Goal: Task Accomplishment & Management: Complete application form

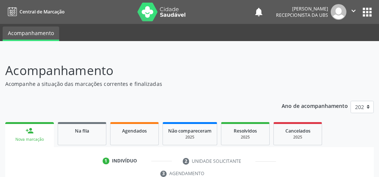
scroll to position [79, 0]
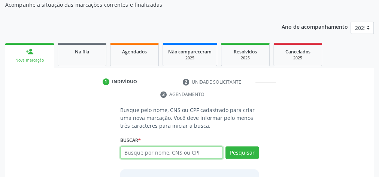
click at [144, 154] on input "text" at bounding box center [171, 153] width 103 height 13
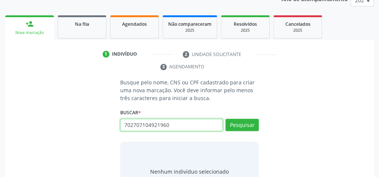
scroll to position [139, 0]
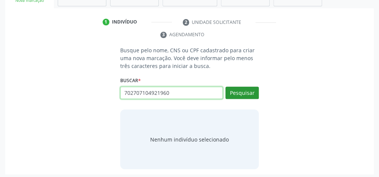
type input "702707104921960"
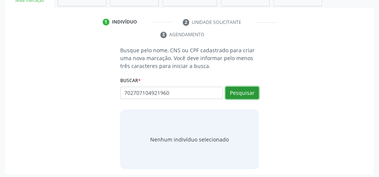
click at [245, 90] on button "Pesquisar" at bounding box center [241, 93] width 33 height 13
type input "702707104921960"
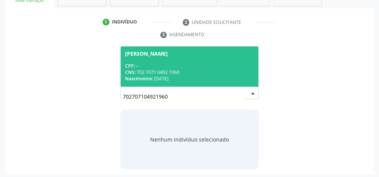
click at [219, 71] on div "CNS: 702 7071 0492 1960" at bounding box center [189, 72] width 129 height 6
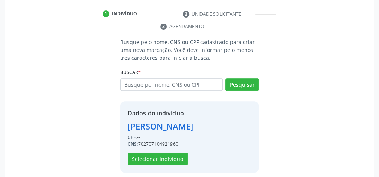
scroll to position [152, 0]
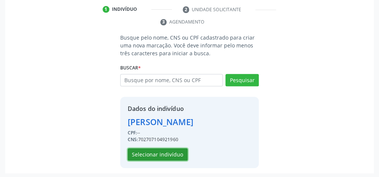
click at [158, 156] on button "Selecionar indivíduo" at bounding box center [158, 155] width 60 height 13
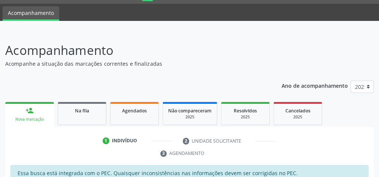
scroll to position [0, 0]
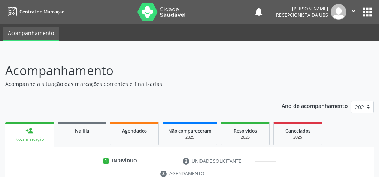
scroll to position [141, 0]
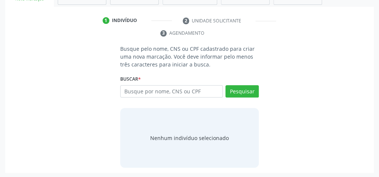
click at [187, 89] on input "text" at bounding box center [171, 91] width 103 height 13
type input "702707104921960"
click at [242, 85] on button "Pesquisar" at bounding box center [241, 91] width 33 height 13
type input "702707104921960"
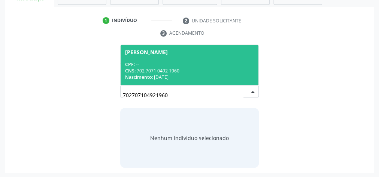
click at [187, 70] on div "CNS: 702 7071 0492 1960" at bounding box center [189, 71] width 129 height 6
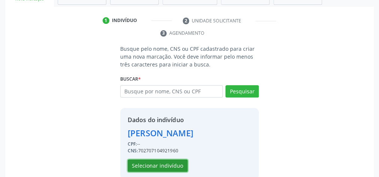
click at [161, 167] on button "Selecionar indivíduo" at bounding box center [158, 166] width 60 height 13
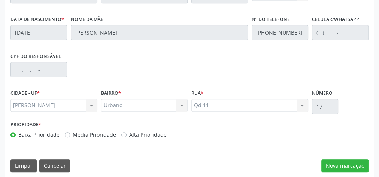
scroll to position [271, 0]
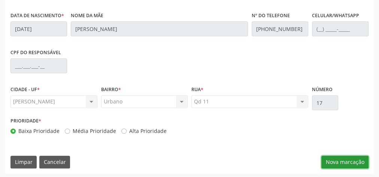
click at [346, 164] on button "Nova marcação" at bounding box center [344, 162] width 47 height 13
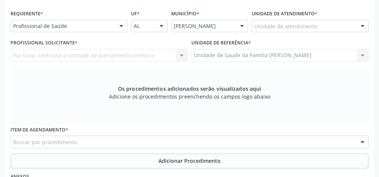
scroll to position [122, 0]
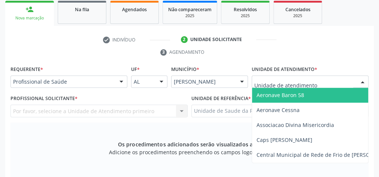
click at [319, 79] on div at bounding box center [309, 82] width 117 height 13
type input "h"
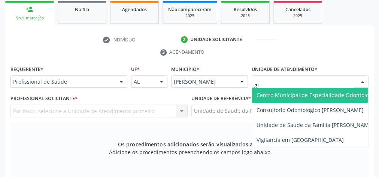
type input "gis"
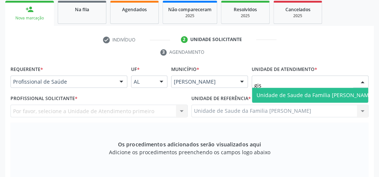
click at [314, 94] on span "Unidade de Saude da Familia [PERSON_NAME]" at bounding box center [314, 95] width 117 height 7
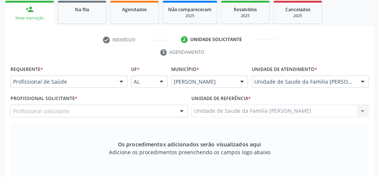
click at [178, 113] on div at bounding box center [181, 111] width 11 height 13
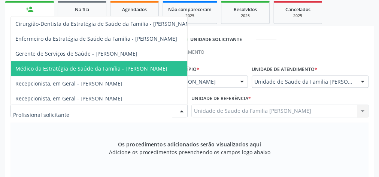
click at [160, 65] on span "Médico da Estratégia de Saúde da Família - [PERSON_NAME]" at bounding box center [91, 68] width 152 height 7
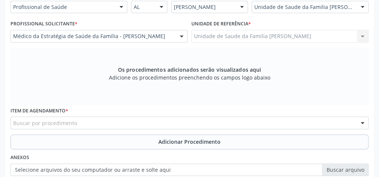
scroll to position [271, 0]
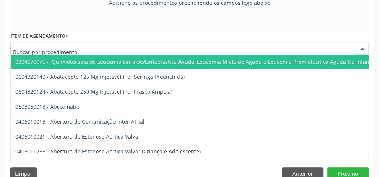
click at [167, 45] on div at bounding box center [189, 48] width 358 height 13
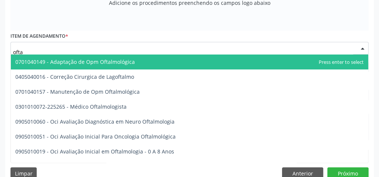
type input "oftal"
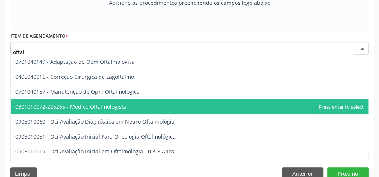
click at [107, 109] on span "0301010072-225265 - Médico Oftalmologista" at bounding box center [70, 106] width 111 height 7
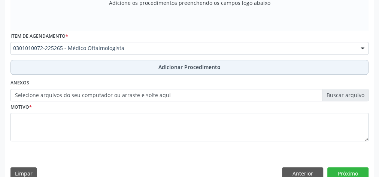
click at [187, 69] on span "Adicionar Procedimento" at bounding box center [189, 67] width 62 height 8
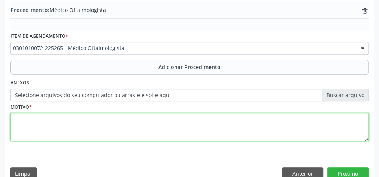
click at [160, 123] on textarea at bounding box center [189, 127] width 358 height 28
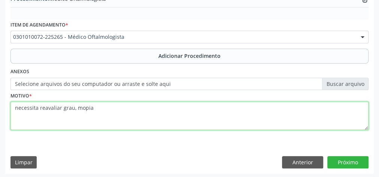
scroll to position [254, 0]
type textarea "necessita reavaliar grau, mopia"
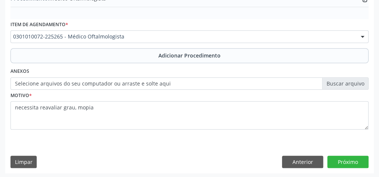
click at [347, 81] on label "Selecione arquivos do seu computador ou arraste e solte aqui" at bounding box center [189, 83] width 358 height 13
click at [347, 81] on input "Selecione arquivos do seu computador ou arraste e solte aqui" at bounding box center [189, 83] width 358 height 13
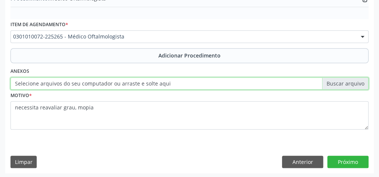
type input "C:\fakepath\oftal.jpeg"
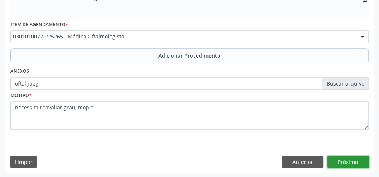
click at [353, 164] on button "Próximo" at bounding box center [347, 162] width 41 height 13
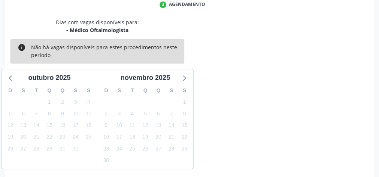
scroll to position [198, 0]
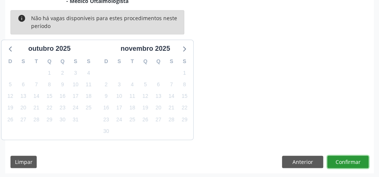
click at [353, 164] on button "Confirmar" at bounding box center [347, 162] width 41 height 13
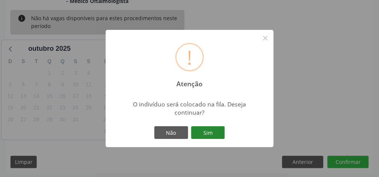
click at [216, 129] on button "Sim" at bounding box center [208, 132] width 34 height 13
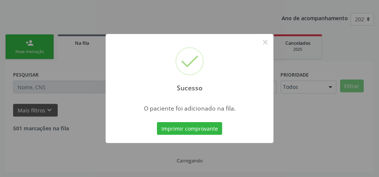
scroll to position [79, 0]
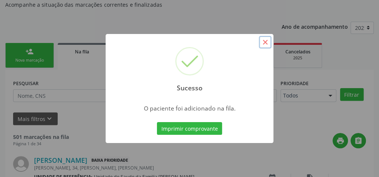
click at [265, 43] on button "×" at bounding box center [265, 42] width 13 height 13
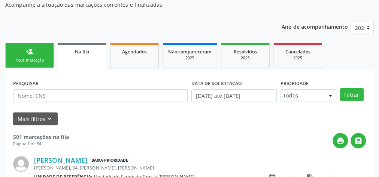
click at [22, 54] on link "person_add Nova marcação" at bounding box center [29, 55] width 49 height 25
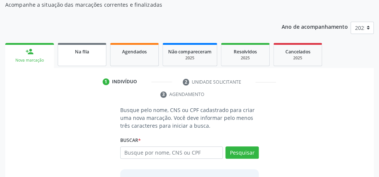
click at [88, 55] on div "Na fila" at bounding box center [81, 52] width 37 height 8
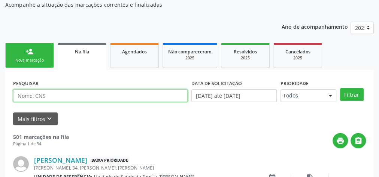
click at [134, 95] on input "text" at bounding box center [100, 95] width 174 height 13
type input "cicero francelino da silva"
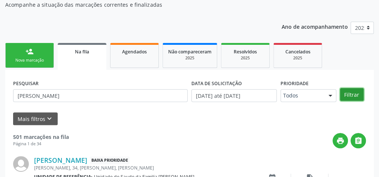
click at [349, 96] on button "Filtrar" at bounding box center [352, 94] width 24 height 13
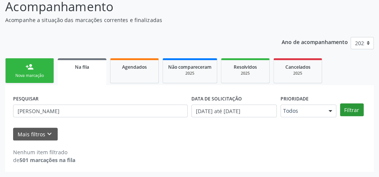
scroll to position [63, 0]
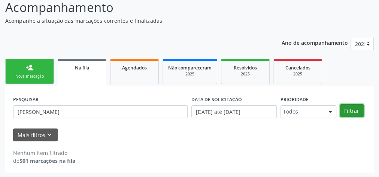
click at [354, 112] on button "Filtrar" at bounding box center [352, 110] width 24 height 13
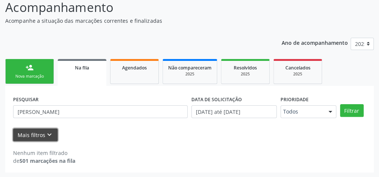
click at [30, 132] on button "Mais filtros keyboard_arrow_down" at bounding box center [35, 135] width 45 height 13
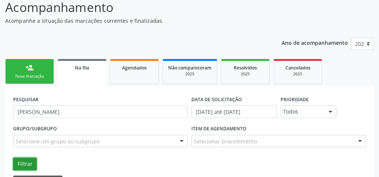
click at [22, 162] on button "Filtrar" at bounding box center [25, 164] width 24 height 13
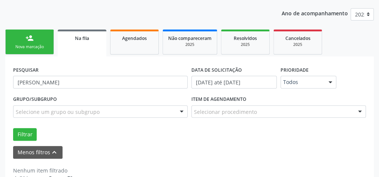
scroll to position [110, 0]
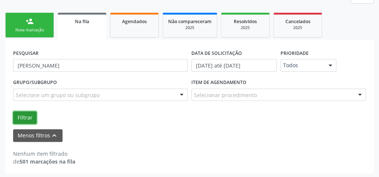
click at [26, 117] on button "Filtrar" at bounding box center [25, 118] width 24 height 13
click at [29, 127] on form "PESQUISAR cicero francelino da silva DATA DE SOLICITAÇÃO 01/01/2025 até 06/10/2…" at bounding box center [189, 95] width 353 height 95
click at [26, 120] on button "Filtrar" at bounding box center [25, 118] width 24 height 13
click at [24, 115] on button "Filtrar" at bounding box center [25, 118] width 24 height 13
click at [28, 118] on button "Filtrar" at bounding box center [25, 118] width 24 height 13
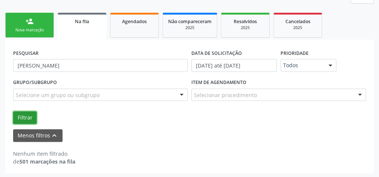
click at [22, 115] on button "Filtrar" at bounding box center [25, 118] width 24 height 13
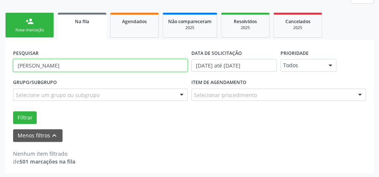
click at [88, 66] on input "cicero francelino da silva" at bounding box center [100, 65] width 174 height 13
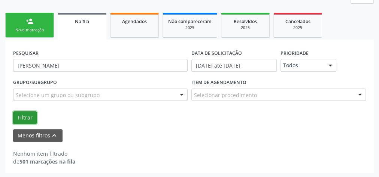
click at [30, 119] on button "Filtrar" at bounding box center [25, 118] width 24 height 13
click at [33, 28] on div "Nova marcação" at bounding box center [29, 30] width 37 height 6
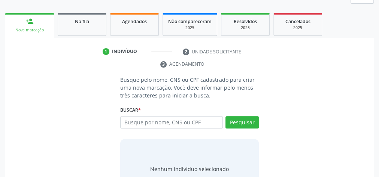
scroll to position [50, 0]
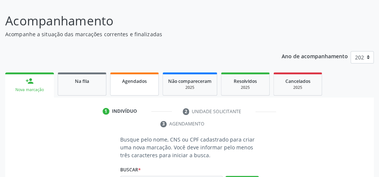
click at [132, 88] on link "Agendados" at bounding box center [134, 84] width 49 height 23
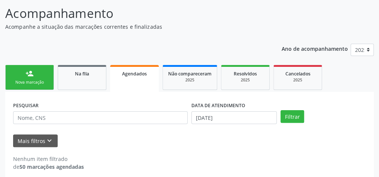
scroll to position [63, 0]
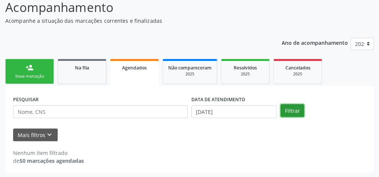
click at [289, 111] on button "Filtrar" at bounding box center [292, 110] width 24 height 13
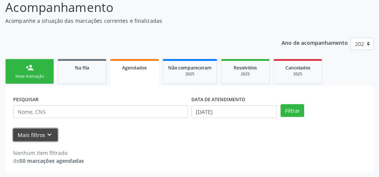
click at [41, 134] on button "Mais filtros keyboard_arrow_down" at bounding box center [35, 135] width 45 height 13
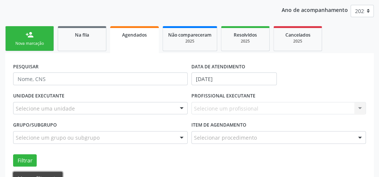
scroll to position [139, 0]
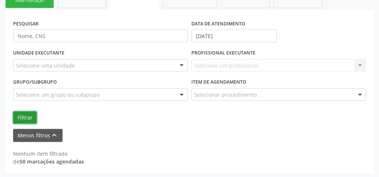
click at [28, 115] on button "Filtrar" at bounding box center [25, 118] width 24 height 13
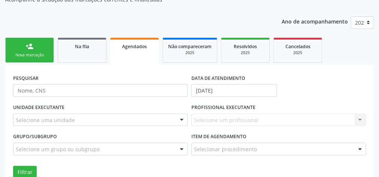
scroll to position [79, 0]
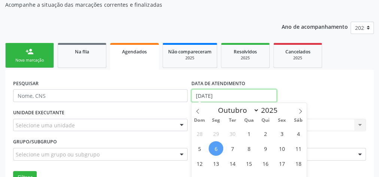
click at [240, 91] on input "06/10/2025" at bounding box center [233, 95] width 85 height 13
click at [212, 147] on span "6" at bounding box center [215, 148] width 15 height 15
type input "06/10/2025"
click at [220, 150] on span "6" at bounding box center [215, 148] width 15 height 15
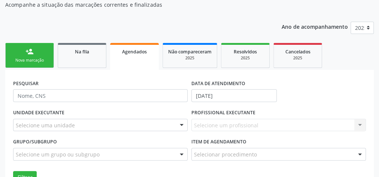
click at [39, 50] on link "person_add Nova marcação" at bounding box center [29, 55] width 49 height 25
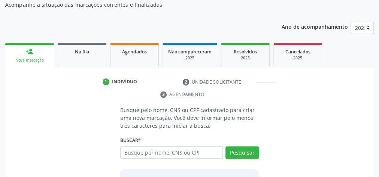
click at [212, 131] on div "Busque pelo nome, CNS ou CPF cadastrado para criar uma nova marcação. Você deve…" at bounding box center [189, 167] width 149 height 123
click at [141, 59] on link "Agendados" at bounding box center [134, 54] width 49 height 23
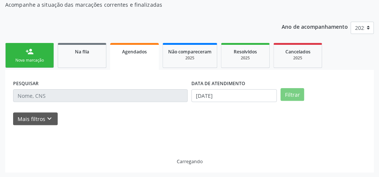
scroll to position [63, 0]
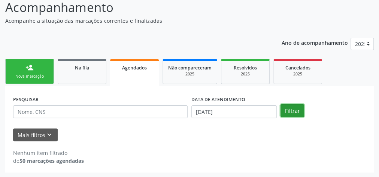
click at [287, 110] on button "Filtrar" at bounding box center [292, 110] width 24 height 13
click at [288, 111] on button "Filtrar" at bounding box center [292, 110] width 24 height 13
click at [291, 111] on button "Filtrar" at bounding box center [292, 110] width 24 height 13
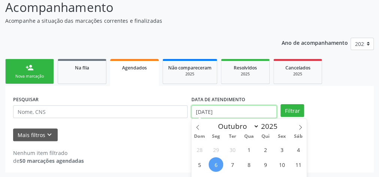
click at [198, 111] on input "06/10/2025" at bounding box center [233, 112] width 85 height 13
click at [253, 152] on span "1" at bounding box center [248, 150] width 15 height 15
type input "01/10/2025"
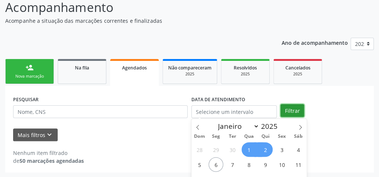
click at [299, 110] on button "Filtrar" at bounding box center [292, 110] width 24 height 13
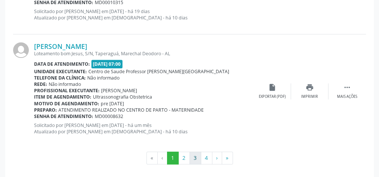
scroll to position [1795, 0]
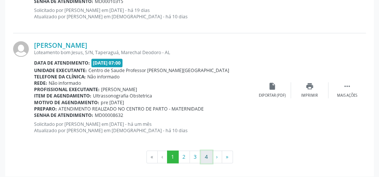
click at [202, 152] on button "4" at bounding box center [207, 157] width 12 height 13
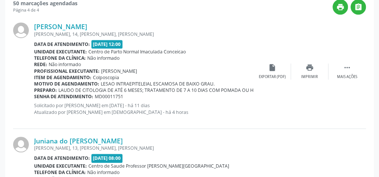
scroll to position [205, 0]
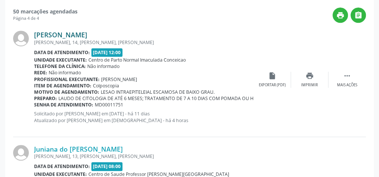
click at [87, 34] on link "Maria Rosangela de Carvalho Santos" at bounding box center [60, 35] width 53 height 8
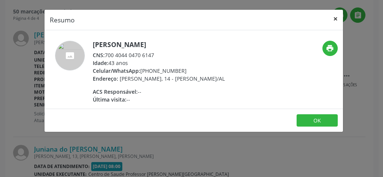
click at [336, 18] on button "×" at bounding box center [335, 19] width 15 height 18
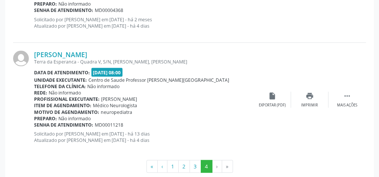
scroll to position [654, 0]
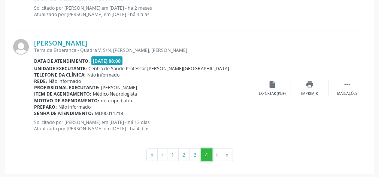
click at [204, 151] on button "4" at bounding box center [207, 155] width 12 height 13
click at [216, 156] on li "›" at bounding box center [217, 155] width 10 height 13
click at [216, 155] on li "›" at bounding box center [217, 155] width 10 height 13
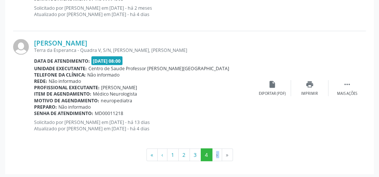
click at [216, 155] on li "›" at bounding box center [217, 155] width 10 height 13
click at [72, 41] on link "Luiz Fernando Franca dos Santos" at bounding box center [60, 43] width 53 height 8
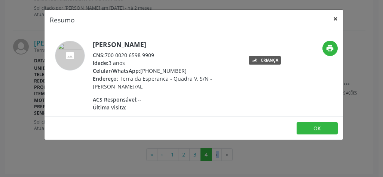
click at [336, 19] on button "×" at bounding box center [335, 19] width 15 height 18
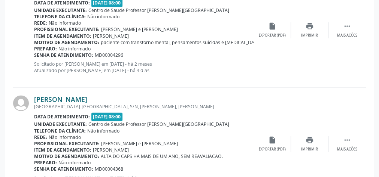
scroll to position [475, 0]
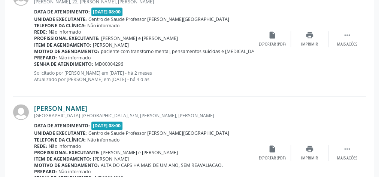
click at [87, 109] on link "Maria Silvana Mariano dos Santos" at bounding box center [60, 108] width 53 height 8
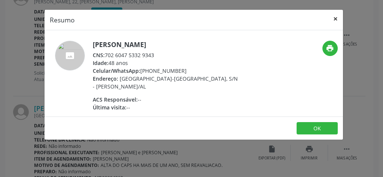
click at [337, 17] on button "×" at bounding box center [335, 19] width 15 height 18
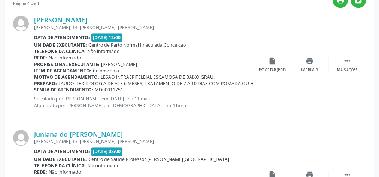
scroll to position [205, 0]
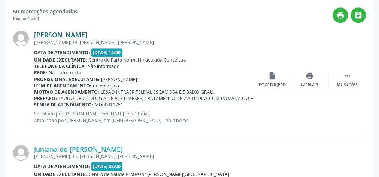
click at [87, 34] on link "Maria Rosangela de Carvalho Santos" at bounding box center [60, 35] width 53 height 8
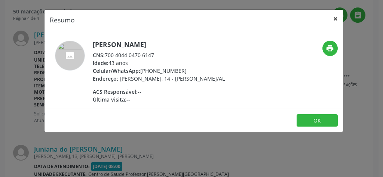
click at [333, 22] on button "×" at bounding box center [335, 19] width 15 height 18
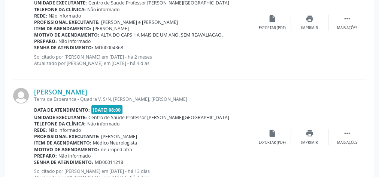
scroll to position [654, 0]
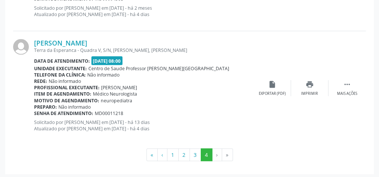
click at [226, 153] on li "»" at bounding box center [227, 155] width 11 height 13
click at [216, 153] on li "›" at bounding box center [217, 155] width 10 height 13
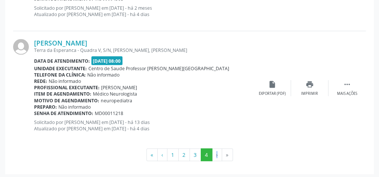
click at [216, 153] on li "›" at bounding box center [217, 155] width 10 height 13
click at [198, 150] on button "3" at bounding box center [195, 155] width 12 height 13
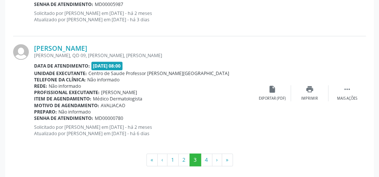
scroll to position [1795, 0]
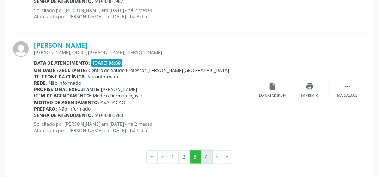
click at [202, 155] on button "4" at bounding box center [207, 157] width 12 height 13
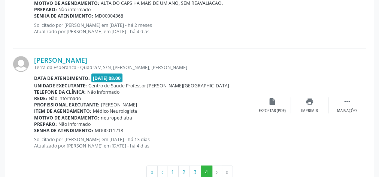
scroll to position [654, 0]
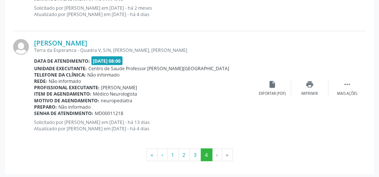
click at [216, 153] on li "›" at bounding box center [217, 155] width 10 height 13
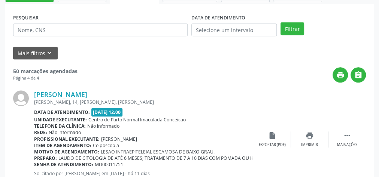
scroll to position [25, 0]
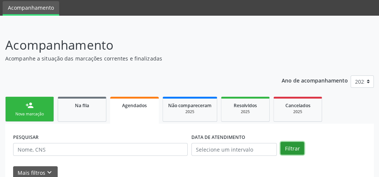
click at [292, 147] on button "Filtrar" at bounding box center [292, 148] width 24 height 13
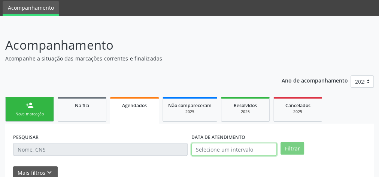
click at [224, 150] on input "text" at bounding box center [233, 149] width 85 height 13
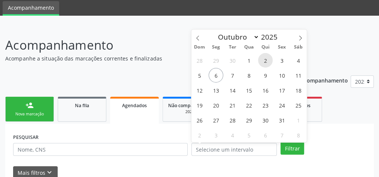
click at [261, 60] on span "2" at bounding box center [265, 60] width 15 height 15
type input "02/10/2025"
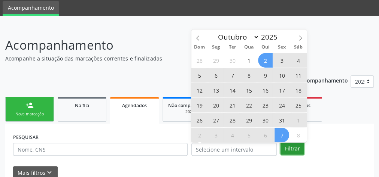
click at [294, 154] on button "Filtrar" at bounding box center [292, 148] width 24 height 13
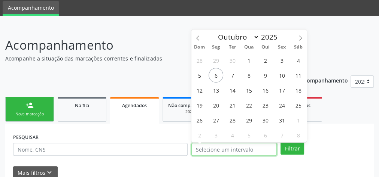
click at [248, 153] on input "text" at bounding box center [233, 149] width 85 height 13
click at [268, 61] on span "2" at bounding box center [265, 60] width 15 height 15
type input "02/10/2025"
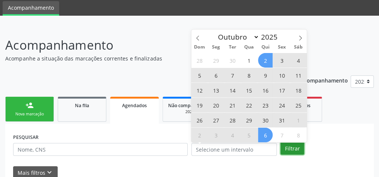
click at [292, 148] on button "Filtrar" at bounding box center [292, 148] width 24 height 13
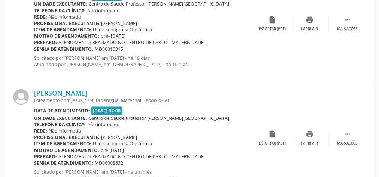
scroll to position [1795, 0]
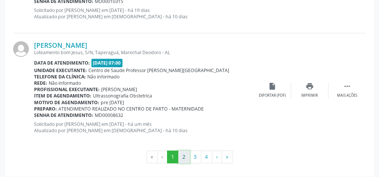
click at [186, 153] on button "2" at bounding box center [184, 157] width 12 height 13
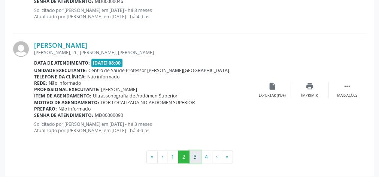
click at [198, 157] on button "3" at bounding box center [195, 157] width 12 height 13
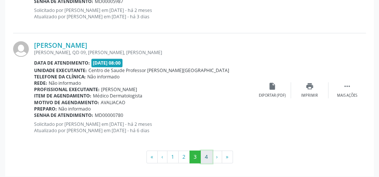
click at [205, 152] on button "4" at bounding box center [207, 157] width 12 height 13
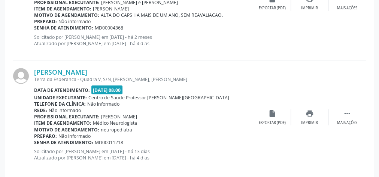
scroll to position [654, 0]
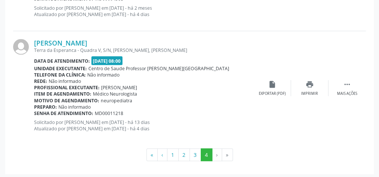
click at [216, 155] on li "›" at bounding box center [217, 155] width 10 height 13
click at [226, 155] on li "»" at bounding box center [227, 155] width 11 height 13
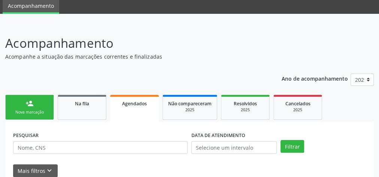
scroll to position [25, 0]
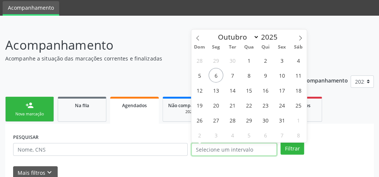
click at [220, 153] on input "text" at bounding box center [233, 149] width 85 height 13
click at [281, 55] on span "3" at bounding box center [281, 60] width 15 height 15
type input "03/10/2025"
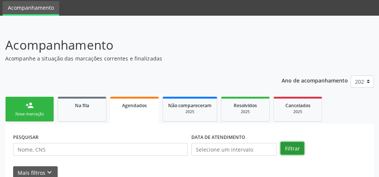
click at [290, 143] on button "Filtrar" at bounding box center [292, 148] width 24 height 13
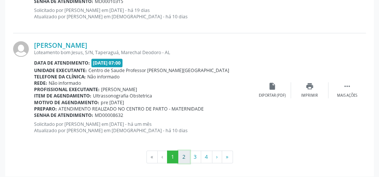
click at [186, 151] on button "2" at bounding box center [184, 157] width 12 height 13
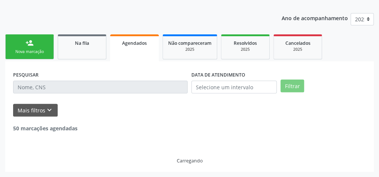
scroll to position [87, 0]
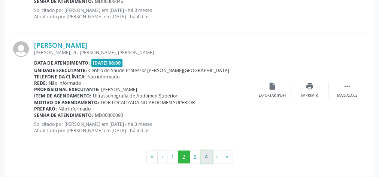
click at [206, 153] on button "4" at bounding box center [207, 157] width 12 height 13
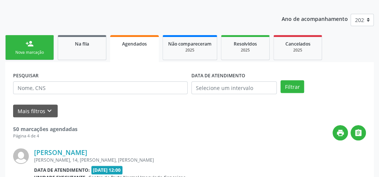
scroll to position [654, 0]
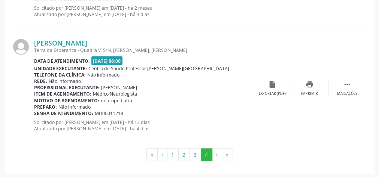
click at [216, 153] on li "›" at bounding box center [217, 155] width 10 height 13
click at [223, 153] on li "»" at bounding box center [227, 155] width 11 height 13
click at [225, 154] on li "»" at bounding box center [227, 155] width 11 height 13
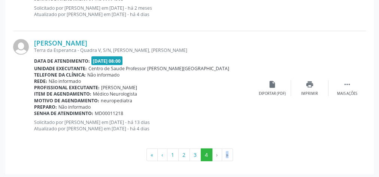
click at [225, 154] on li "»" at bounding box center [227, 155] width 11 height 13
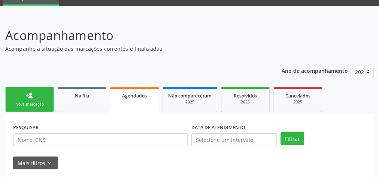
scroll to position [25, 0]
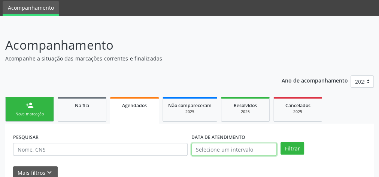
click at [269, 148] on input "text" at bounding box center [233, 149] width 85 height 13
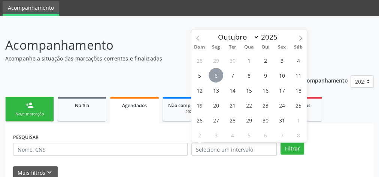
click at [214, 74] on span "6" at bounding box center [215, 75] width 15 height 15
type input "06/10/2025"
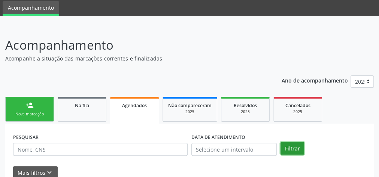
click at [295, 150] on button "Filtrar" at bounding box center [292, 148] width 24 height 13
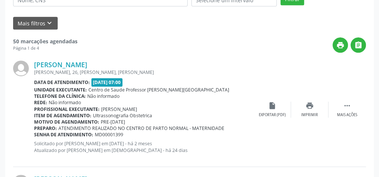
scroll to position [85, 0]
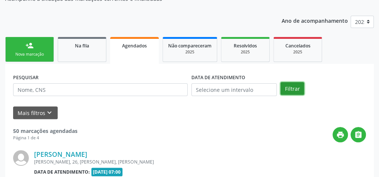
click at [290, 89] on button "Filtrar" at bounding box center [292, 88] width 24 height 13
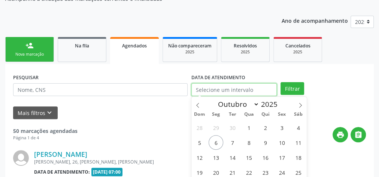
click at [210, 93] on input "text" at bounding box center [233, 89] width 85 height 13
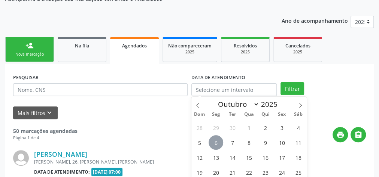
click at [211, 142] on span "6" at bounding box center [215, 142] width 15 height 15
type input "06/10/2025"
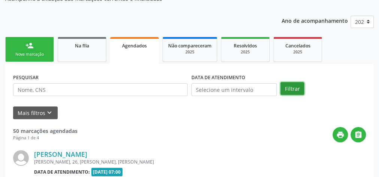
click at [298, 89] on button "Filtrar" at bounding box center [292, 88] width 24 height 13
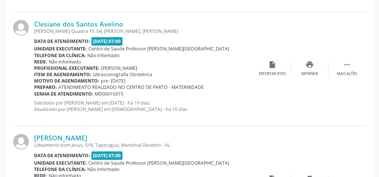
scroll to position [1795, 0]
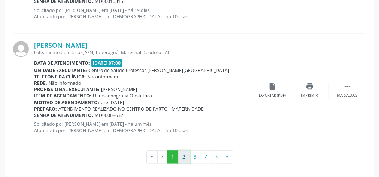
click at [186, 155] on button "2" at bounding box center [184, 157] width 12 height 13
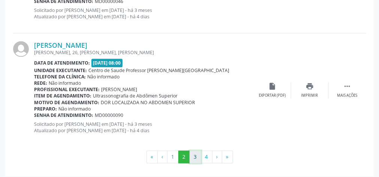
click at [198, 153] on button "3" at bounding box center [195, 157] width 12 height 13
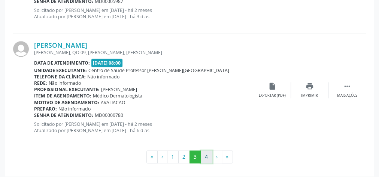
click at [204, 156] on button "4" at bounding box center [207, 157] width 12 height 13
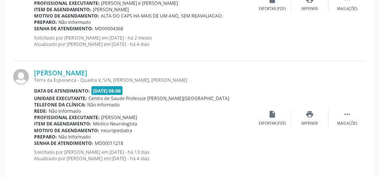
scroll to position [654, 0]
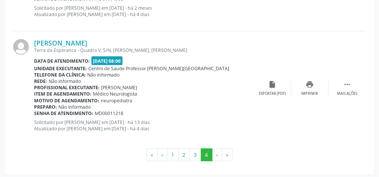
click at [214, 155] on li "›" at bounding box center [217, 155] width 10 height 13
click at [228, 155] on li "»" at bounding box center [227, 155] width 11 height 13
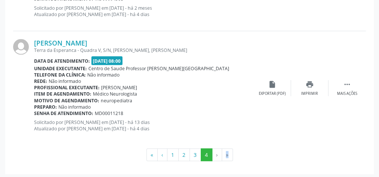
click at [228, 155] on li "»" at bounding box center [227, 155] width 11 height 13
click at [214, 155] on li "›" at bounding box center [217, 155] width 10 height 13
click at [225, 114] on div "Senha de atendimento: MD00011218" at bounding box center [143, 113] width 219 height 6
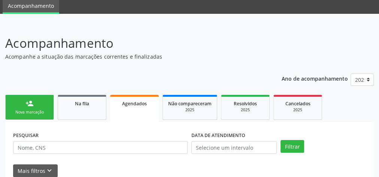
scroll to position [0, 0]
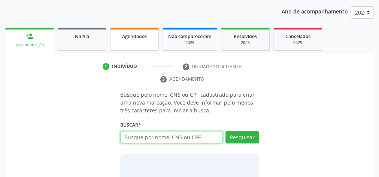
scroll to position [21, 0]
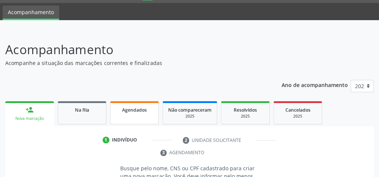
click at [131, 111] on span "Agendados" at bounding box center [134, 110] width 25 height 6
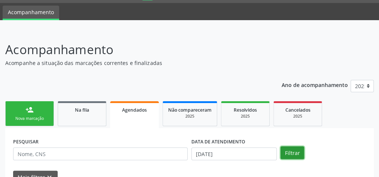
click at [294, 154] on button "Filtrar" at bounding box center [292, 153] width 24 height 13
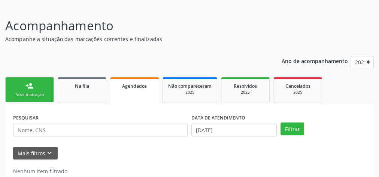
scroll to position [63, 0]
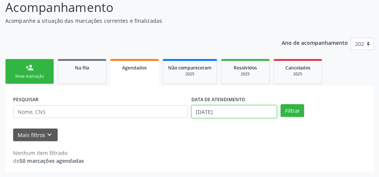
click at [196, 113] on input "[DATE]" at bounding box center [233, 112] width 85 height 13
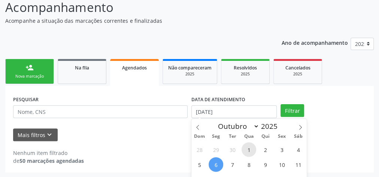
click at [252, 150] on span "1" at bounding box center [248, 150] width 15 height 15
type input "[DATE]"
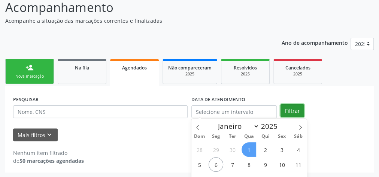
click at [289, 110] on button "Filtrar" at bounding box center [292, 110] width 24 height 13
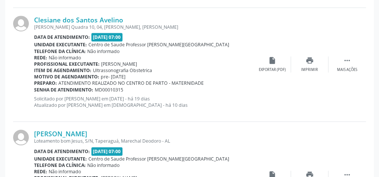
scroll to position [1795, 0]
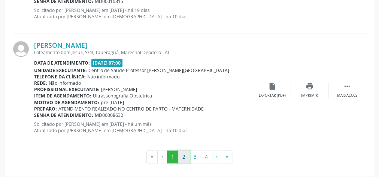
click at [183, 153] on button "2" at bounding box center [184, 157] width 12 height 13
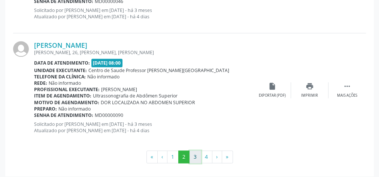
click at [192, 158] on button "3" at bounding box center [195, 157] width 12 height 13
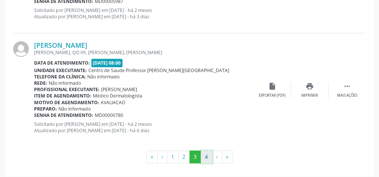
click at [207, 158] on button "4" at bounding box center [207, 157] width 12 height 13
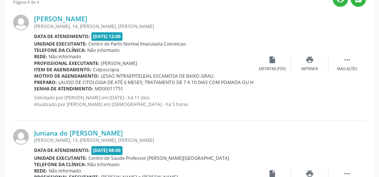
scroll to position [205, 0]
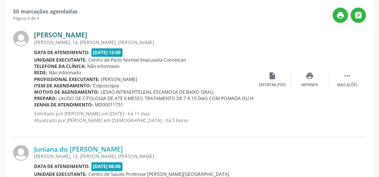
click at [87, 36] on link "Maria Rosangela de Carvalho Santos" at bounding box center [60, 35] width 53 height 8
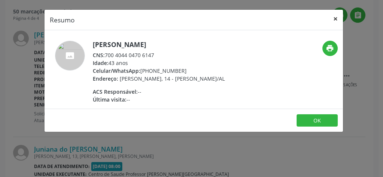
click at [333, 20] on button "×" at bounding box center [335, 19] width 15 height 18
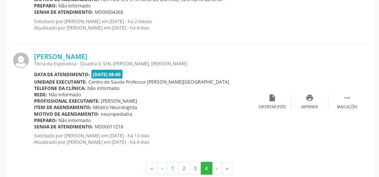
scroll to position [654, 0]
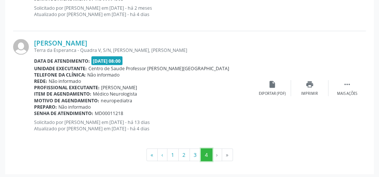
click at [204, 158] on button "4" at bounding box center [207, 155] width 12 height 13
click at [214, 155] on li "›" at bounding box center [217, 155] width 10 height 13
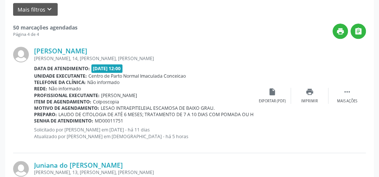
scroll to position [175, 0]
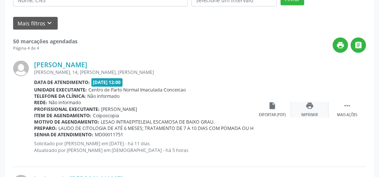
click at [304, 108] on div "print Imprimir" at bounding box center [309, 110] width 37 height 16
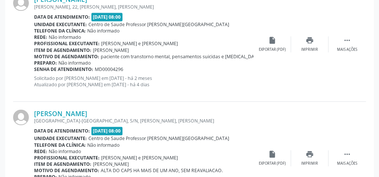
scroll to position [475, 0]
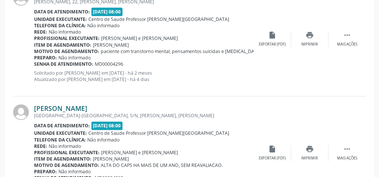
click at [87, 105] on link "Maria Silvana Mariano dos Santos" at bounding box center [60, 108] width 53 height 8
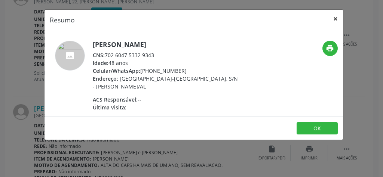
click at [333, 22] on button "×" at bounding box center [335, 19] width 15 height 18
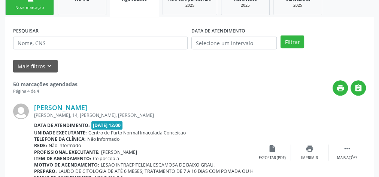
scroll to position [25, 0]
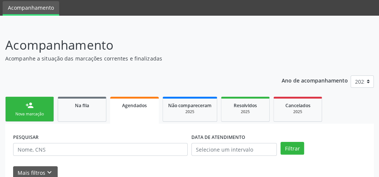
click at [28, 110] on link "person_add Nova marcação" at bounding box center [29, 109] width 49 height 25
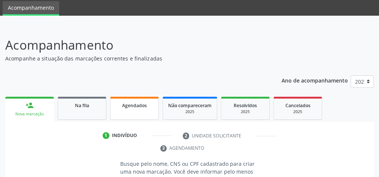
click at [123, 100] on link "Agendados" at bounding box center [134, 108] width 49 height 23
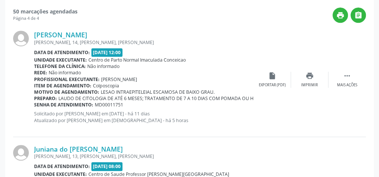
scroll to position [0, 0]
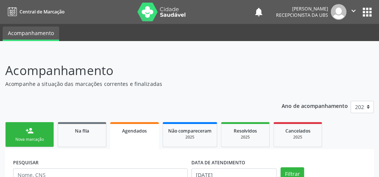
click at [39, 137] on div "Nova marcação" at bounding box center [29, 140] width 37 height 6
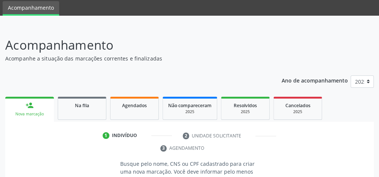
scroll to position [60, 0]
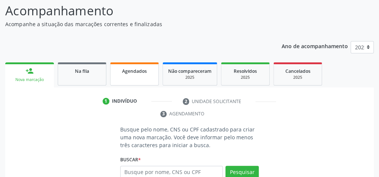
click at [125, 73] on span "Agendados" at bounding box center [134, 71] width 25 height 6
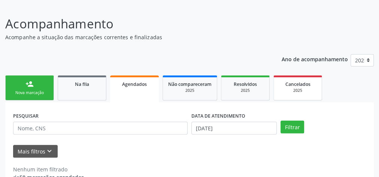
scroll to position [33, 0]
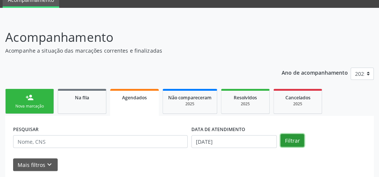
click at [288, 143] on button "Filtrar" at bounding box center [292, 140] width 24 height 13
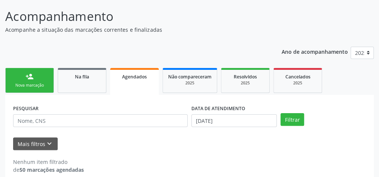
scroll to position [63, 0]
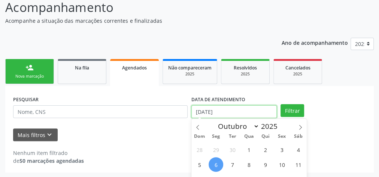
click at [202, 115] on input "06/10/2025" at bounding box center [233, 112] width 85 height 13
click at [247, 151] on span "1" at bounding box center [248, 150] width 15 height 15
type input "01/10/2025"
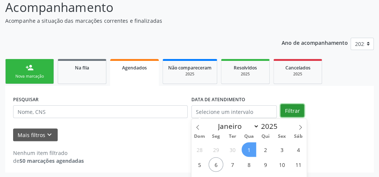
click at [282, 112] on button "Filtrar" at bounding box center [292, 110] width 24 height 13
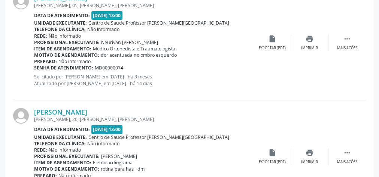
scroll to position [1404, 0]
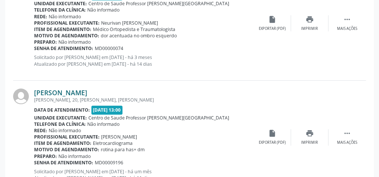
click at [51, 89] on link "Edinelson Alves da Silva" at bounding box center [60, 93] width 53 height 8
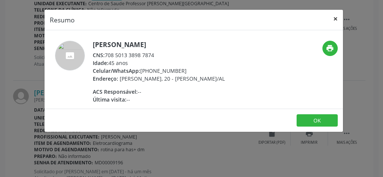
click at [340, 22] on button "×" at bounding box center [335, 19] width 15 height 18
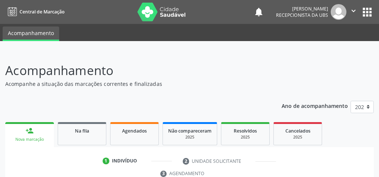
scroll to position [141, 0]
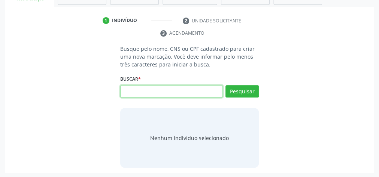
click at [156, 88] on input "text" at bounding box center [171, 91] width 103 height 13
type input "06771080447"
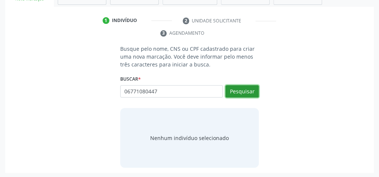
click at [250, 90] on button "Pesquisar" at bounding box center [241, 91] width 33 height 13
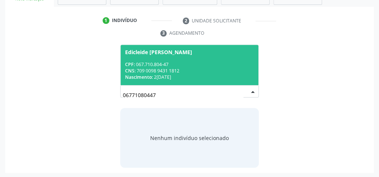
click at [219, 72] on div "CNS: 709 0098 9431 1812" at bounding box center [189, 71] width 129 height 6
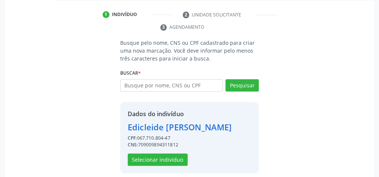
scroll to position [152, 0]
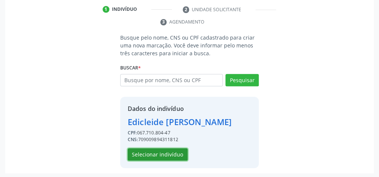
click at [165, 152] on button "Selecionar indivíduo" at bounding box center [158, 155] width 60 height 13
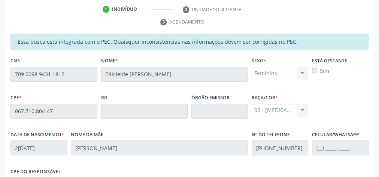
scroll to position [271, 0]
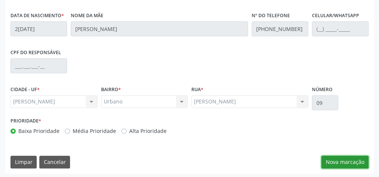
click at [350, 158] on button "Nova marcação" at bounding box center [344, 162] width 47 height 13
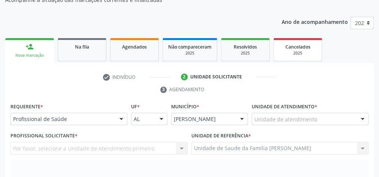
scroll to position [92, 0]
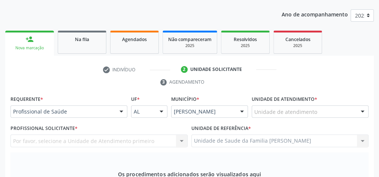
click at [361, 109] on div at bounding box center [362, 112] width 11 height 13
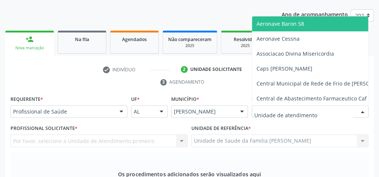
type input "g"
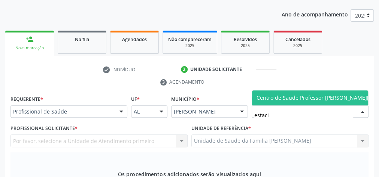
type input "estacio"
click at [333, 94] on span "Centro de Saude Professor [PERSON_NAME][GEOGRAPHIC_DATA]" at bounding box center [337, 97] width 163 height 7
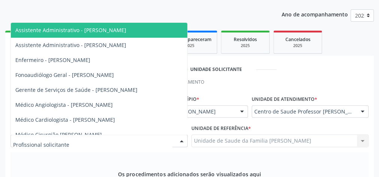
click at [179, 138] on div at bounding box center [181, 141] width 11 height 13
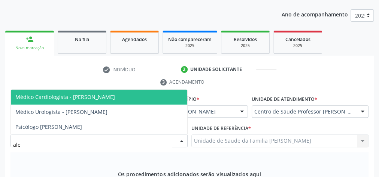
type input "alex"
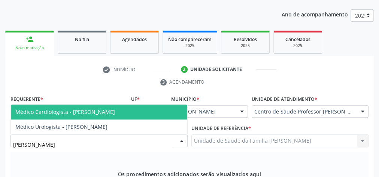
click at [125, 116] on span "Médico Cardiologista - Alex da Costa Vieira" at bounding box center [99, 112] width 176 height 15
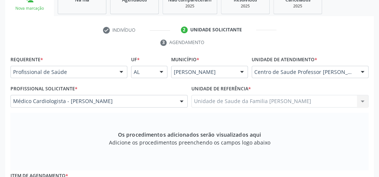
scroll to position [181, 0]
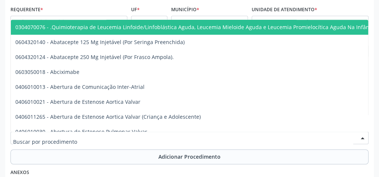
click at [130, 134] on div at bounding box center [189, 138] width 358 height 13
click at [122, 140] on input "text" at bounding box center [183, 141] width 340 height 15
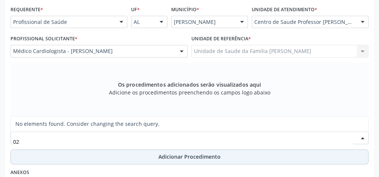
type input "0"
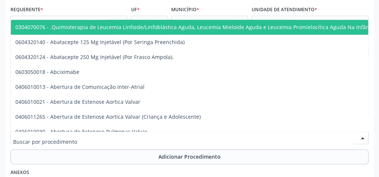
click at [126, 139] on input "text" at bounding box center [183, 141] width 340 height 15
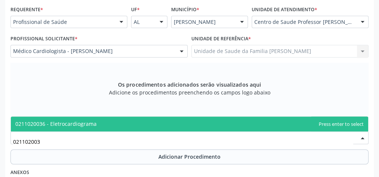
type input "0211020036"
click at [132, 124] on span "0211020036 - Eletrocardiograma" at bounding box center [189, 124] width 357 height 15
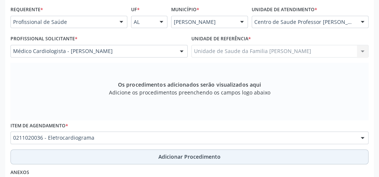
click at [184, 158] on span "Adicionar Procedimento" at bounding box center [189, 157] width 62 height 8
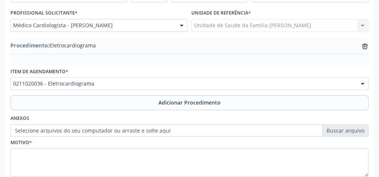
scroll to position [241, 0]
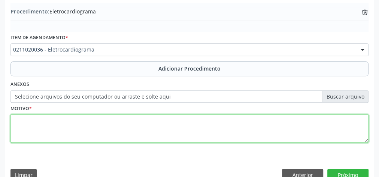
click at [97, 134] on textarea at bounding box center [189, 129] width 358 height 28
type textarea "complementar avaliacao do cardiologista."
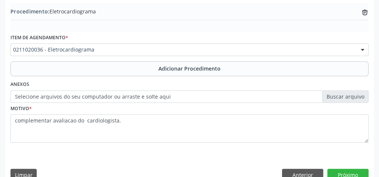
click at [353, 95] on label "Selecione arquivos do seu computador ou arraste e solte aqui" at bounding box center [189, 97] width 358 height 13
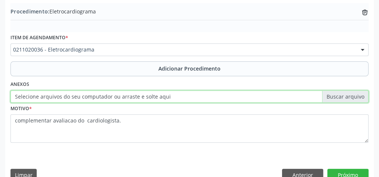
click at [353, 95] on input "Selecione arquivos do seu computador ou arraste e solte aqui" at bounding box center [189, 97] width 358 height 13
type input "C:\fakepath\eletro.jpeg"
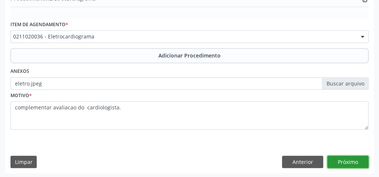
click at [361, 162] on button "Próximo" at bounding box center [347, 162] width 41 height 13
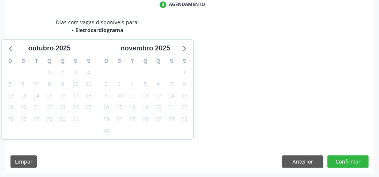
scroll to position [198, 0]
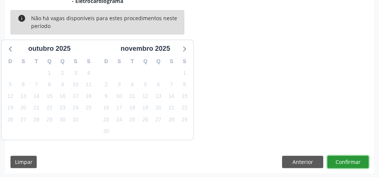
click at [361, 162] on button "Confirmar" at bounding box center [347, 162] width 41 height 13
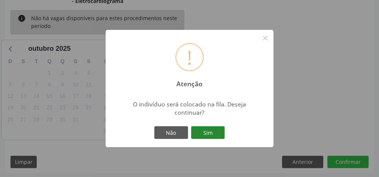
click at [204, 129] on button "Sim" at bounding box center [208, 132] width 34 height 13
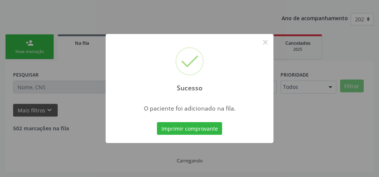
scroll to position [79, 0]
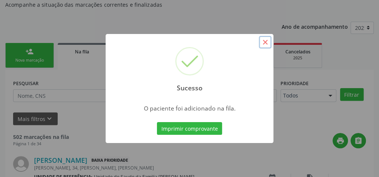
click at [264, 41] on button "×" at bounding box center [265, 42] width 13 height 13
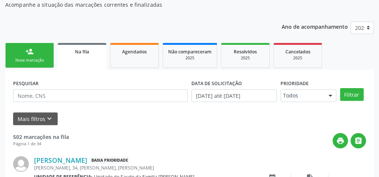
click at [23, 61] on div "Nova marcação" at bounding box center [29, 61] width 37 height 6
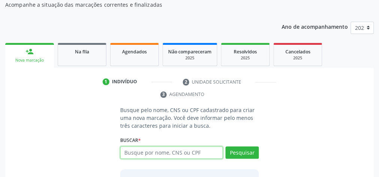
click at [183, 153] on input "text" at bounding box center [171, 153] width 103 height 13
click at [180, 156] on input "text" at bounding box center [171, 153] width 103 height 13
type input "06771080447"
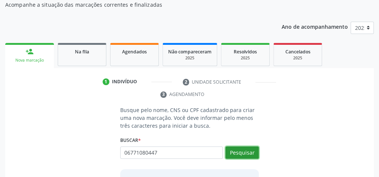
click at [248, 149] on button "Pesquisar" at bounding box center [241, 153] width 33 height 13
type input "06771080447"
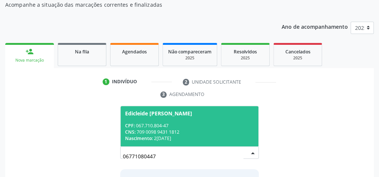
click at [214, 129] on div "CNS: 709 0098 9431 1812" at bounding box center [189, 132] width 129 height 6
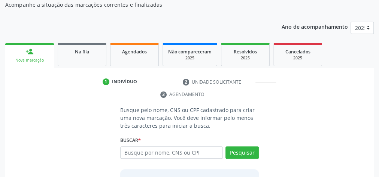
scroll to position [152, 0]
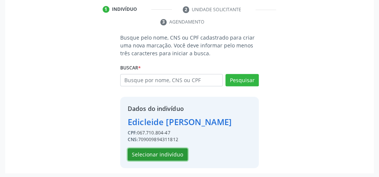
click at [181, 150] on button "Selecionar indivíduo" at bounding box center [158, 155] width 60 height 13
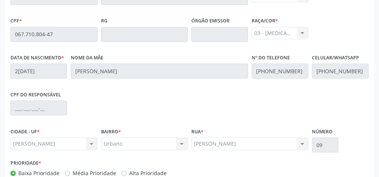
scroll to position [271, 0]
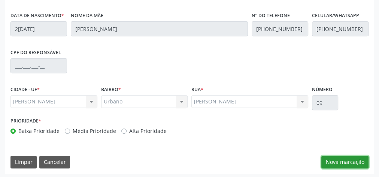
click at [353, 162] on button "Nova marcação" at bounding box center [344, 162] width 47 height 13
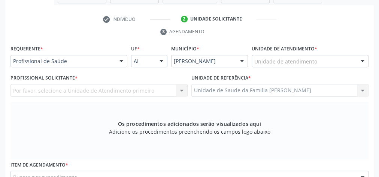
scroll to position [122, 0]
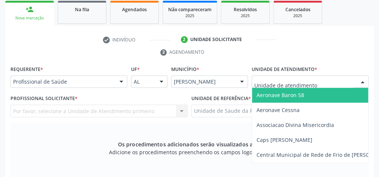
click at [335, 79] on div at bounding box center [309, 82] width 117 height 13
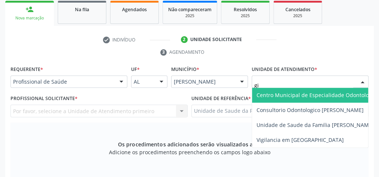
type input "gis"
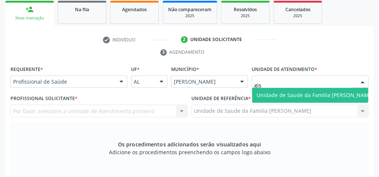
click at [269, 90] on span "Unidade de Saude da Familia [PERSON_NAME]" at bounding box center [315, 95] width 126 height 15
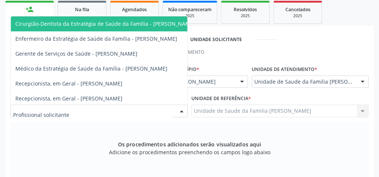
click at [184, 110] on div at bounding box center [181, 111] width 11 height 13
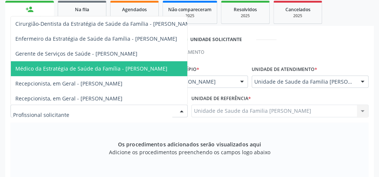
click at [143, 68] on span "Médico da Estratégia de Saúde da Família - [PERSON_NAME]" at bounding box center [91, 68] width 152 height 7
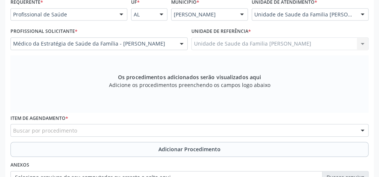
scroll to position [211, 0]
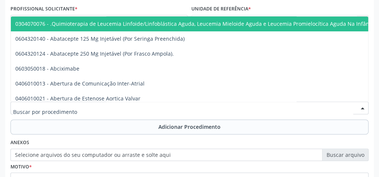
click at [145, 109] on div at bounding box center [189, 108] width 358 height 13
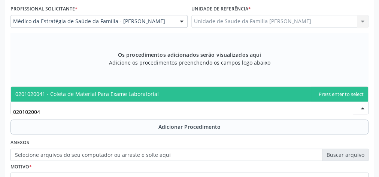
type input "0201020041"
click at [154, 92] on span "0201020041 - Coleta de Material Para Exame Laboratorial" at bounding box center [86, 94] width 143 height 7
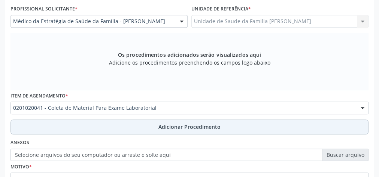
click at [177, 123] on span "Adicionar Procedimento" at bounding box center [189, 127] width 62 height 8
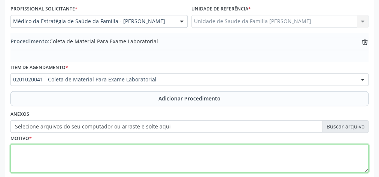
click at [151, 155] on textarea at bounding box center [189, 158] width 358 height 28
type textarea "controle clinico."
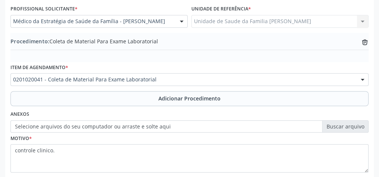
click at [359, 127] on label "Selecione arquivos do seu computador ou arraste e solte aqui" at bounding box center [189, 126] width 358 height 13
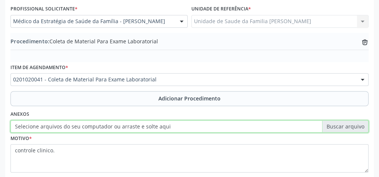
click at [359, 127] on input "Selecione arquivos do seu computador ou arraste e solte aqui" at bounding box center [189, 126] width 358 height 13
type input "C:\fakepath\lbt.jpeg"
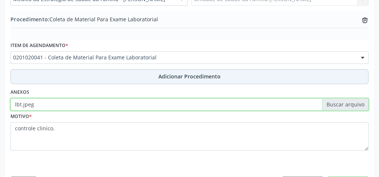
scroll to position [254, 0]
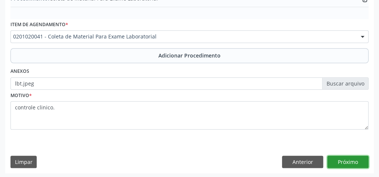
click at [351, 161] on button "Próximo" at bounding box center [347, 162] width 41 height 13
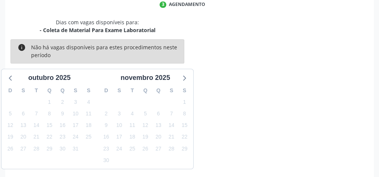
scroll to position [198, 0]
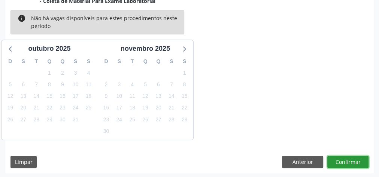
click at [351, 161] on button "Confirmar" at bounding box center [347, 162] width 41 height 13
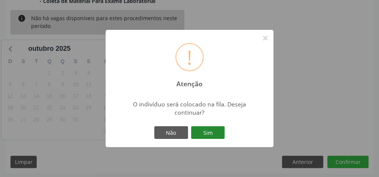
click at [199, 137] on button "Sim" at bounding box center [208, 132] width 34 height 13
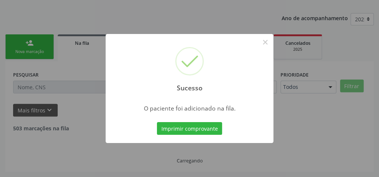
scroll to position [79, 0]
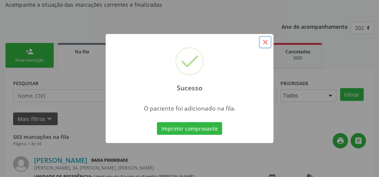
click at [269, 45] on button "×" at bounding box center [265, 42] width 13 height 13
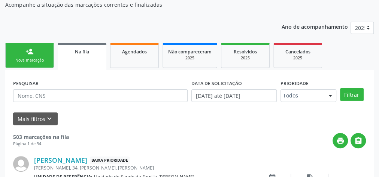
click at [34, 57] on link "person_add Nova marcação" at bounding box center [29, 55] width 49 height 25
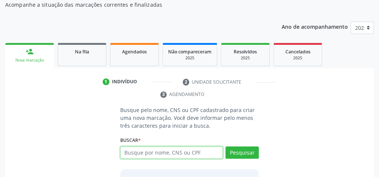
click at [189, 156] on input "text" at bounding box center [171, 153] width 103 height 13
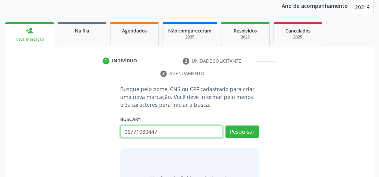
scroll to position [109, 0]
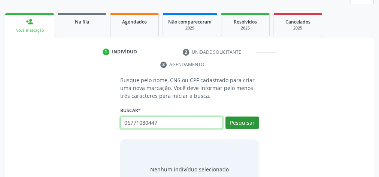
type input "06771080447"
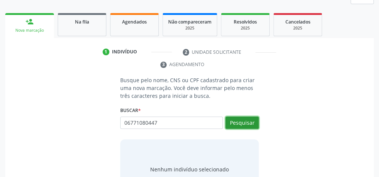
click at [245, 124] on button "Pesquisar" at bounding box center [241, 123] width 33 height 13
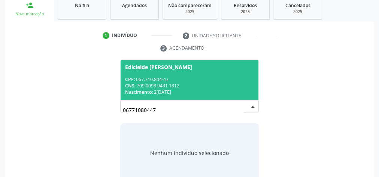
scroll to position [139, 0]
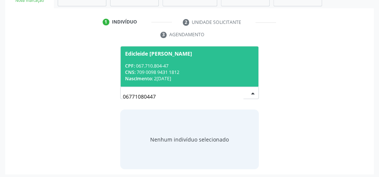
click at [181, 76] on div "Nascimento: 26/07/1975" at bounding box center [189, 79] width 129 height 6
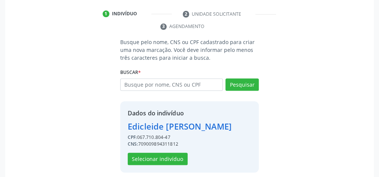
scroll to position [152, 0]
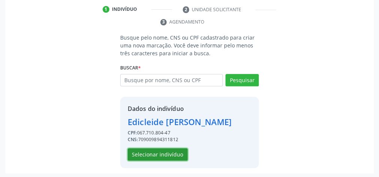
click at [167, 150] on button "Selecionar indivíduo" at bounding box center [158, 155] width 60 height 13
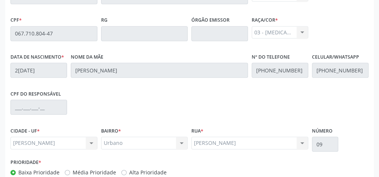
scroll to position [271, 0]
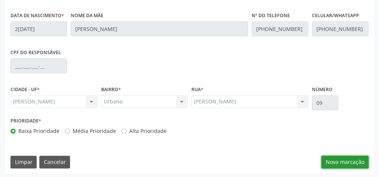
click at [347, 159] on button "Nova marcação" at bounding box center [344, 162] width 47 height 13
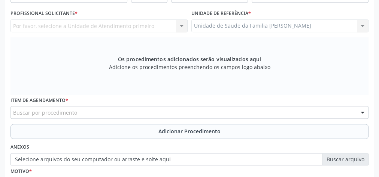
scroll to position [152, 0]
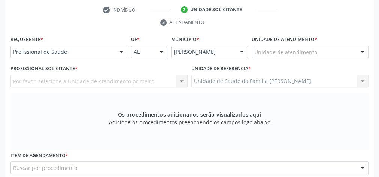
click at [341, 50] on div "Unidade de atendimento" at bounding box center [309, 52] width 117 height 13
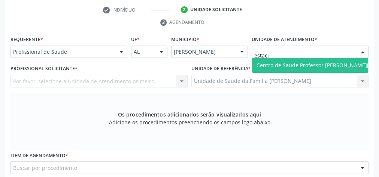
type input "estacio"
click at [321, 58] on span "Centro de Saude Professor [PERSON_NAME][GEOGRAPHIC_DATA]" at bounding box center [338, 65] width 172 height 15
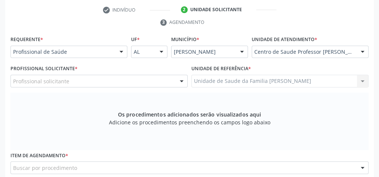
click at [159, 82] on div "Profissional solicitante" at bounding box center [98, 81] width 177 height 13
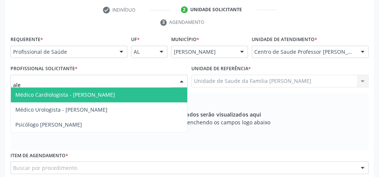
type input "alex"
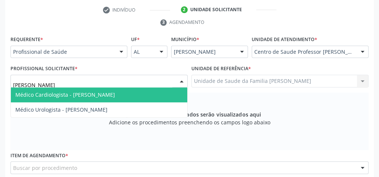
click at [143, 94] on span "Médico Cardiologista - Alex da Costa Vieira" at bounding box center [99, 95] width 176 height 15
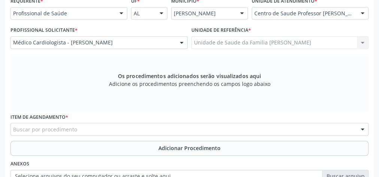
scroll to position [271, 0]
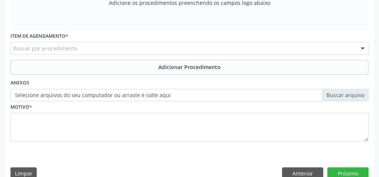
click at [175, 44] on div "Buscar por procedimento" at bounding box center [189, 48] width 358 height 13
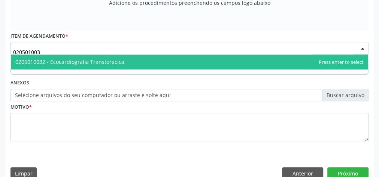
type input "0205010032"
click at [129, 62] on span "0205010032 - Ecocardiografia Transtoracica" at bounding box center [189, 62] width 357 height 15
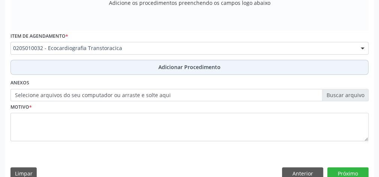
click at [187, 70] on span "Adicionar Procedimento" at bounding box center [189, 67] width 62 height 8
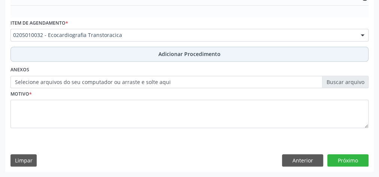
scroll to position [243, 0]
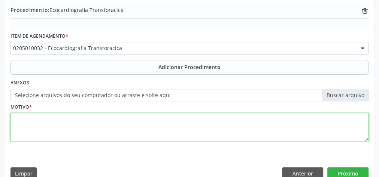
click at [172, 130] on textarea at bounding box center [189, 127] width 358 height 28
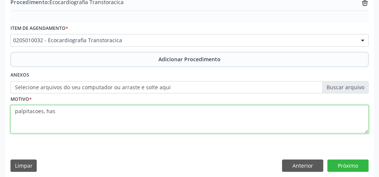
scroll to position [254, 0]
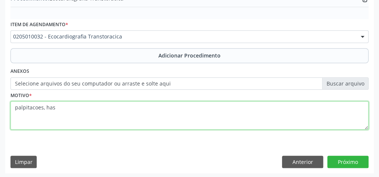
type textarea "palpitacoes, has"
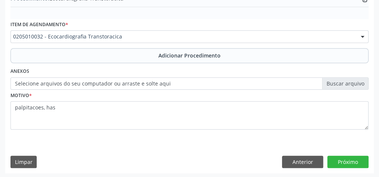
click at [350, 83] on label "Selecione arquivos do seu computador ou arraste e solte aqui" at bounding box center [189, 83] width 358 height 13
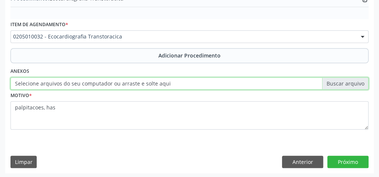
click at [350, 83] on input "Selecione arquivos do seu computador ou arraste e solte aqui" at bounding box center [189, 83] width 358 height 13
type input "C:\fakepath\transtoracica.jpeg"
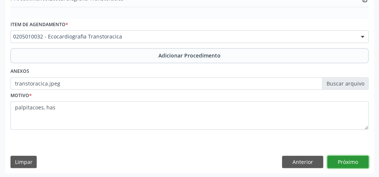
click at [351, 164] on button "Próximo" at bounding box center [347, 162] width 41 height 13
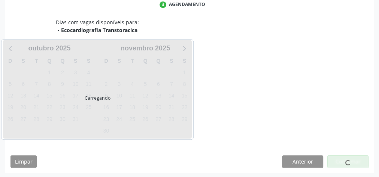
scroll to position [198, 0]
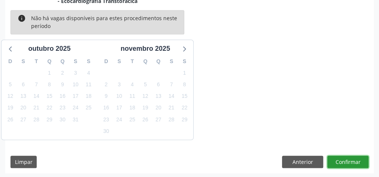
click at [351, 164] on button "Confirmar" at bounding box center [347, 162] width 41 height 13
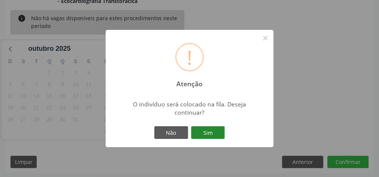
click at [216, 131] on button "Sim" at bounding box center [208, 132] width 34 height 13
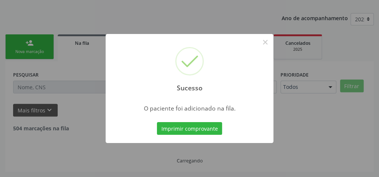
scroll to position [79, 0]
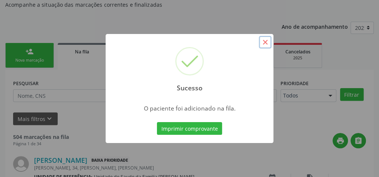
click at [267, 47] on button "×" at bounding box center [265, 42] width 13 height 13
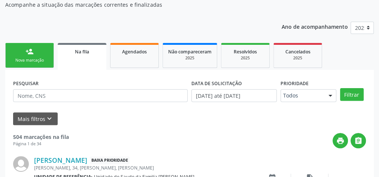
click at [36, 57] on link "person_add Nova marcação" at bounding box center [29, 55] width 49 height 25
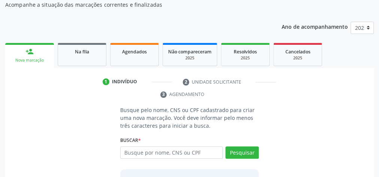
click at [141, 153] on input "text" at bounding box center [171, 153] width 103 height 13
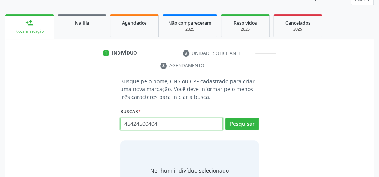
scroll to position [139, 0]
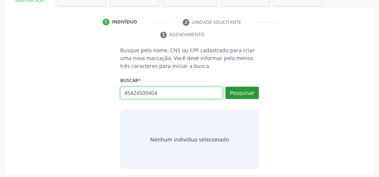
type input "45424500404"
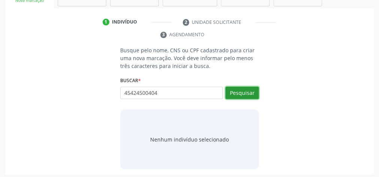
click at [239, 87] on button "Pesquisar" at bounding box center [241, 93] width 33 height 13
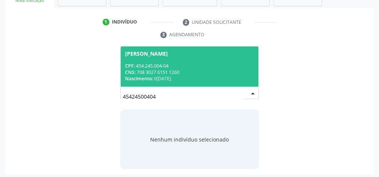
click at [213, 60] on span "Cicero Francelino da Silva CPF: 454.245.004-04 CNS: 708 3027 6151 1260 Nascimen…" at bounding box center [189, 66] width 138 height 40
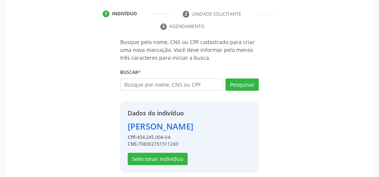
scroll to position [152, 0]
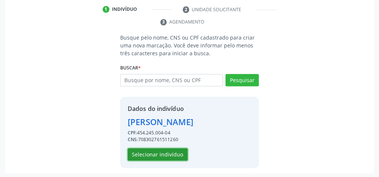
click at [171, 153] on button "Selecionar indivíduo" at bounding box center [158, 155] width 60 height 13
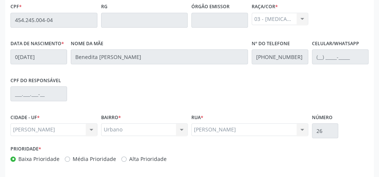
scroll to position [271, 0]
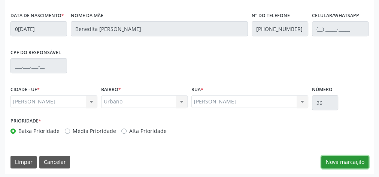
click at [339, 159] on button "Nova marcação" at bounding box center [344, 162] width 47 height 13
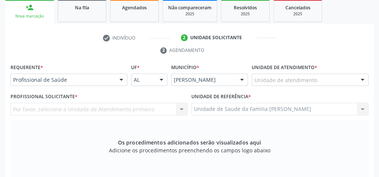
scroll to position [122, 0]
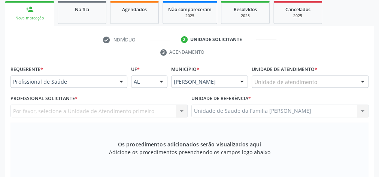
click at [338, 83] on div "Unidade de atendimento" at bounding box center [309, 82] width 117 height 13
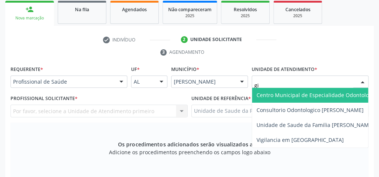
type input "gis"
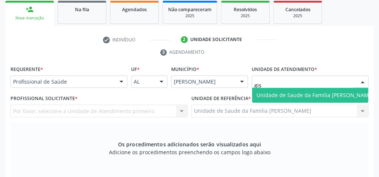
click at [303, 92] on span "Unidade de Saude da Familia [PERSON_NAME]" at bounding box center [314, 95] width 117 height 7
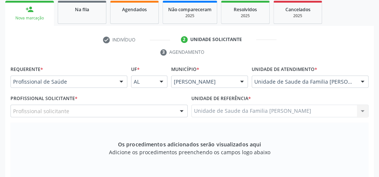
click at [184, 111] on div at bounding box center [181, 111] width 11 height 13
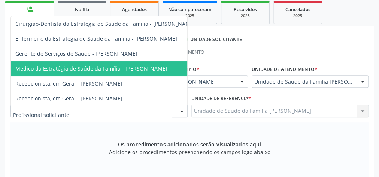
click at [165, 68] on span "Médico da Estratégia de Saúde da Família - [PERSON_NAME]" at bounding box center [91, 68] width 152 height 7
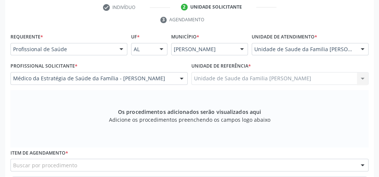
scroll to position [211, 0]
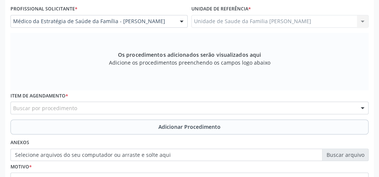
click at [145, 105] on div "Buscar por procedimento" at bounding box center [189, 108] width 358 height 13
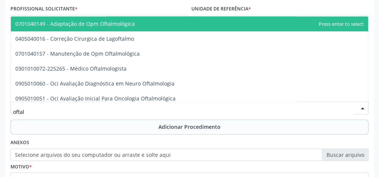
type input "oftalm"
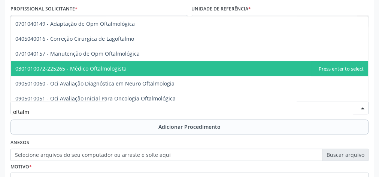
click at [115, 69] on span "0301010072-225265 - Médico Oftalmologista" at bounding box center [70, 68] width 111 height 7
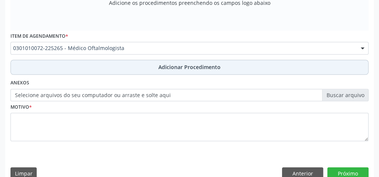
click at [189, 68] on span "Adicionar Procedimento" at bounding box center [189, 67] width 62 height 8
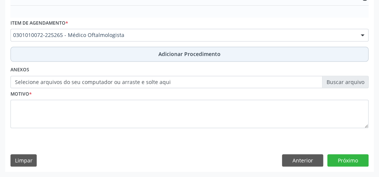
scroll to position [243, 0]
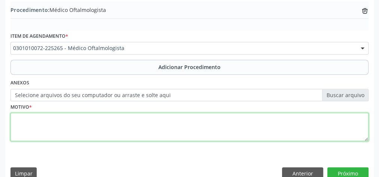
click at [194, 126] on textarea at bounding box center [189, 127] width 358 height 28
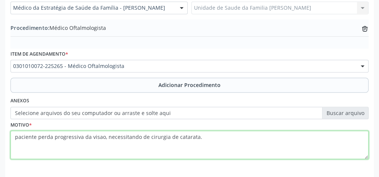
scroll to position [165, 0]
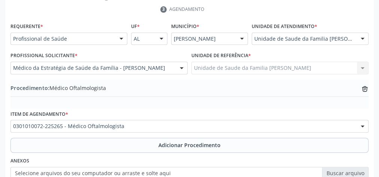
type textarea "paciente perda progressiva da visao, necessitando de cirurgia de catarata."
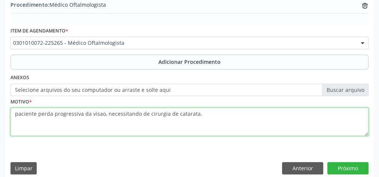
scroll to position [254, 0]
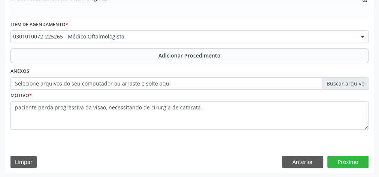
click at [346, 81] on label "Selecione arquivos do seu computador ou arraste e solte aqui" at bounding box center [189, 83] width 358 height 13
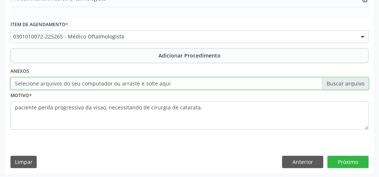
click at [346, 81] on input "Selecione arquivos do seu computador ou arraste e solte aqui" at bounding box center [189, 83] width 358 height 13
type input "C:\fakepath\oftalm.jpeg"
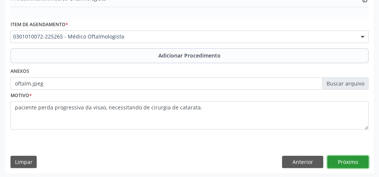
click at [348, 161] on button "Próximo" at bounding box center [347, 162] width 41 height 13
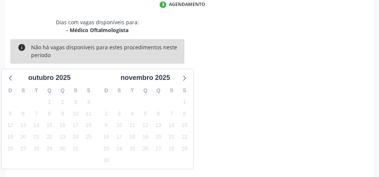
scroll to position [198, 0]
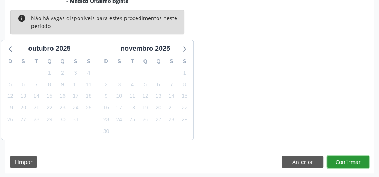
click at [349, 164] on button "Confirmar" at bounding box center [347, 162] width 41 height 13
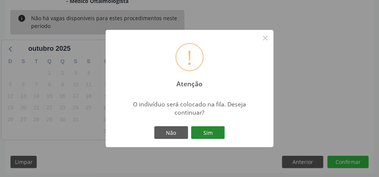
click at [209, 134] on button "Sim" at bounding box center [208, 132] width 34 height 13
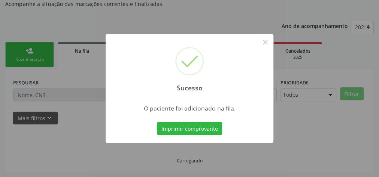
scroll to position [79, 0]
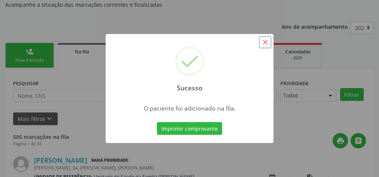
click at [264, 43] on button "×" at bounding box center [265, 42] width 13 height 13
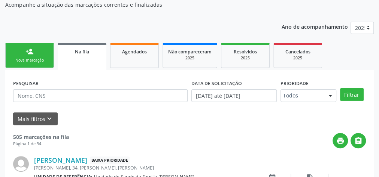
click at [35, 59] on div "Nova marcação" at bounding box center [29, 61] width 37 height 6
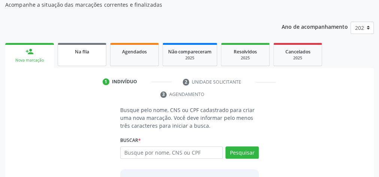
click at [95, 56] on link "Na fila" at bounding box center [82, 54] width 49 height 23
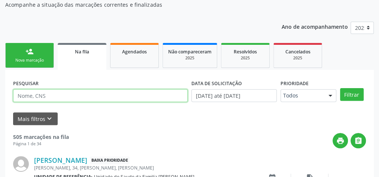
click at [127, 93] on input "text" at bounding box center [100, 95] width 174 height 13
type input "cicero francelino da silva"
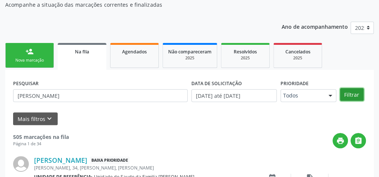
click at [352, 95] on button "Filtrar" at bounding box center [352, 94] width 24 height 13
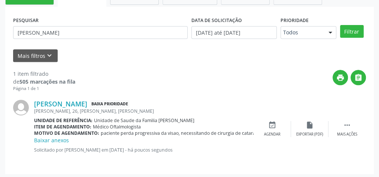
scroll to position [144, 0]
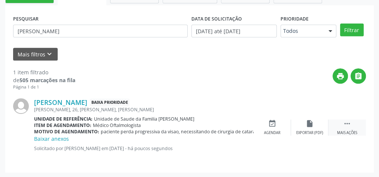
click at [351, 129] on div " Mais ações" at bounding box center [346, 128] width 37 height 16
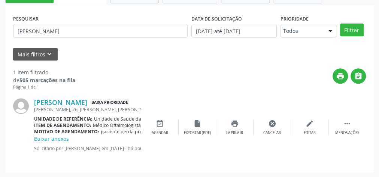
click at [253, 80] on div "print " at bounding box center [220, 79] width 290 height 22
click at [196, 125] on icon "insert_drive_file" at bounding box center [197, 124] width 8 height 8
click at [348, 120] on icon "" at bounding box center [347, 124] width 8 height 8
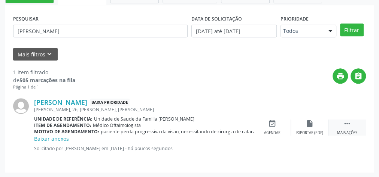
click at [345, 122] on icon "" at bounding box center [347, 124] width 8 height 8
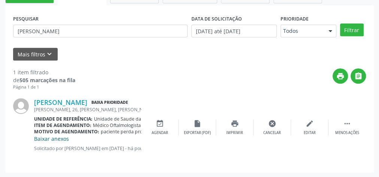
click at [67, 139] on link "Baixar anexos" at bounding box center [51, 138] width 35 height 7
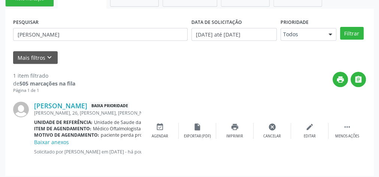
scroll to position [144, 0]
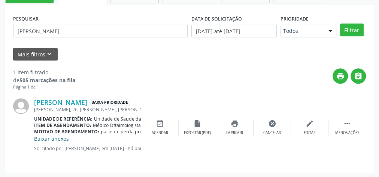
click at [49, 140] on link "Baixar anexos" at bounding box center [51, 138] width 35 height 7
click at [63, 141] on link "Baixar anexos" at bounding box center [51, 138] width 35 height 7
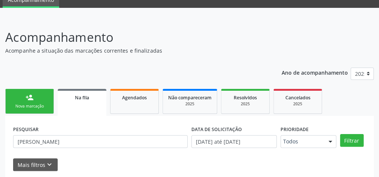
scroll to position [30, 0]
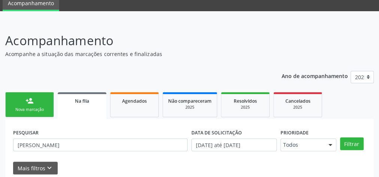
click at [44, 103] on link "person_add Nova marcação" at bounding box center [29, 104] width 49 height 25
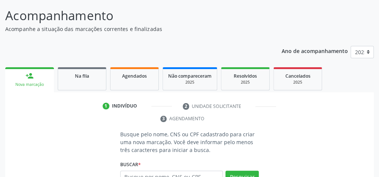
scroll to position [90, 0]
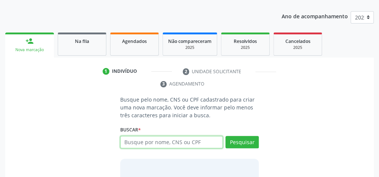
click at [149, 143] on input "text" at bounding box center [171, 142] width 103 height 13
click at [184, 138] on input "text" at bounding box center [171, 142] width 103 height 13
click at [174, 144] on input "text" at bounding box center [171, 142] width 103 height 13
click at [162, 145] on input "text" at bounding box center [171, 142] width 103 height 13
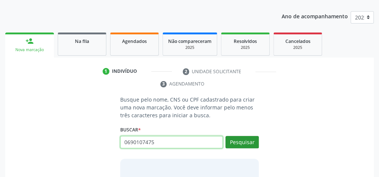
type input "0690107475"
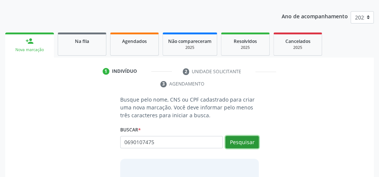
click at [248, 140] on button "Pesquisar" at bounding box center [241, 142] width 33 height 13
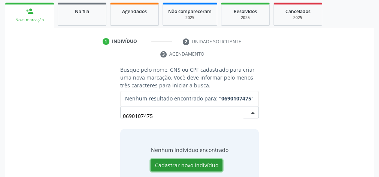
click at [194, 165] on button "Cadastrar novo indivíduo" at bounding box center [186, 165] width 72 height 13
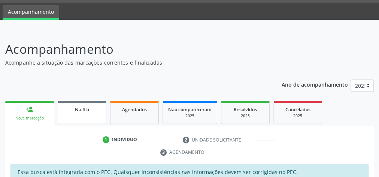
scroll to position [30, 0]
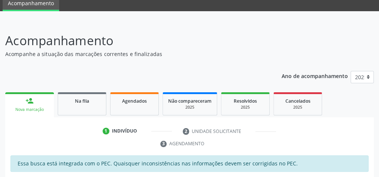
click at [33, 105] on div "person_add" at bounding box center [29, 101] width 8 height 8
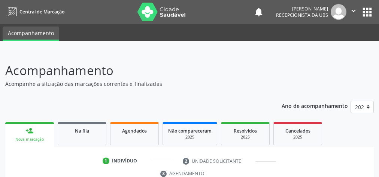
scroll to position [141, 0]
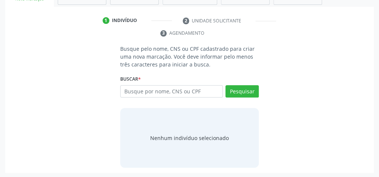
click at [147, 86] on input "text" at bounding box center [171, 91] width 103 height 13
click at [192, 89] on input "text" at bounding box center [171, 91] width 103 height 13
type input "06590107475"
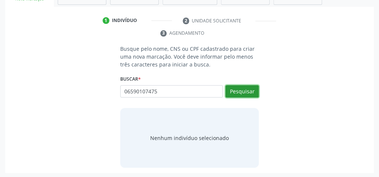
click at [252, 88] on button "Pesquisar" at bounding box center [241, 91] width 33 height 13
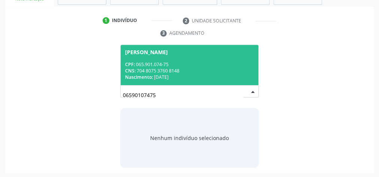
click at [229, 74] on div "Nascimento: [DATE]" at bounding box center [189, 77] width 129 height 6
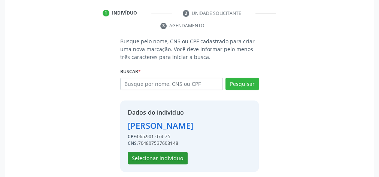
scroll to position [152, 0]
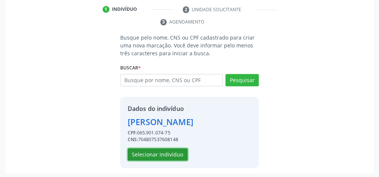
click at [170, 149] on button "Selecionar indivíduo" at bounding box center [158, 155] width 60 height 13
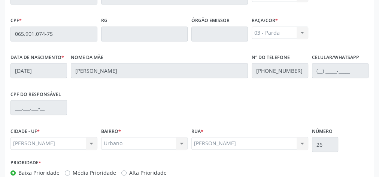
scroll to position [271, 0]
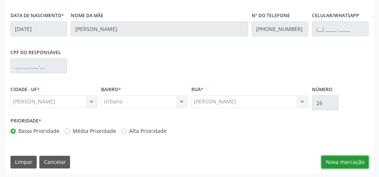
click at [348, 159] on button "Nova marcação" at bounding box center [344, 162] width 47 height 13
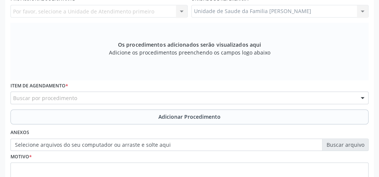
scroll to position [181, 0]
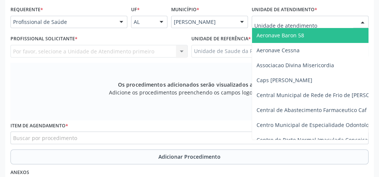
click at [335, 19] on div at bounding box center [309, 22] width 117 height 13
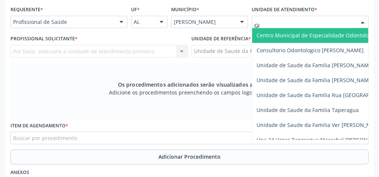
type input "GIS"
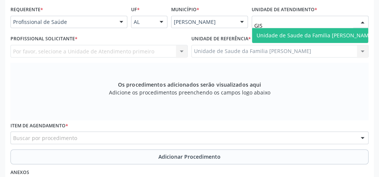
click at [329, 36] on span "Unidade de Saude da Familia [PERSON_NAME]" at bounding box center [314, 35] width 117 height 7
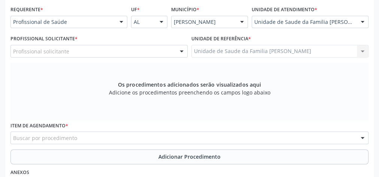
click at [181, 50] on div at bounding box center [181, 51] width 11 height 13
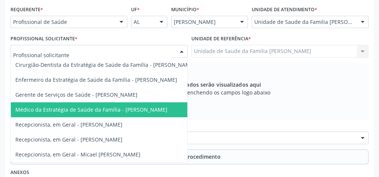
click at [167, 109] on span "Médico da Estratégia de Saúde da Família - [PERSON_NAME]" at bounding box center [91, 109] width 152 height 7
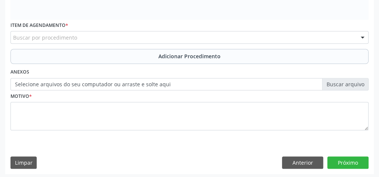
scroll to position [283, 0]
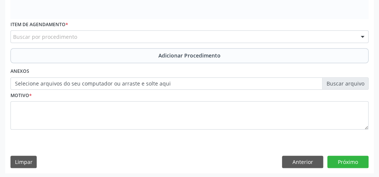
click at [187, 33] on div "Buscar por procedimento" at bounding box center [189, 36] width 358 height 13
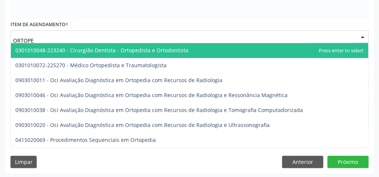
type input "ORTOPED"
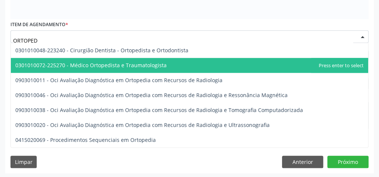
click at [162, 67] on span "0301010072-225270 - Médico Ortopedista e Traumatologista" at bounding box center [90, 65] width 151 height 7
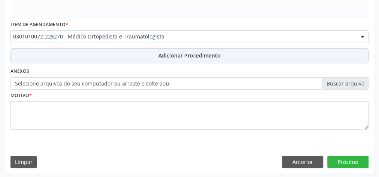
click at [208, 52] on span "Adicionar Procedimento" at bounding box center [189, 56] width 62 height 8
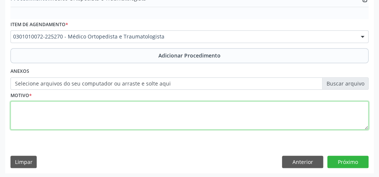
click at [183, 115] on textarea at bounding box center [189, 115] width 358 height 28
type textarea "DOR LOMBAR DE LONGA DATA"
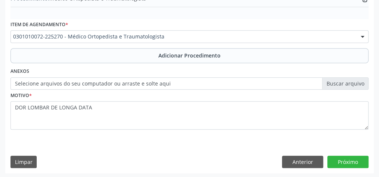
click at [350, 85] on label "Selecione arquivos do seu computador ou arraste e solte aqui" at bounding box center [189, 83] width 358 height 13
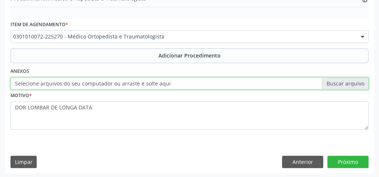
click at [350, 85] on input "Selecione arquivos do seu computador ou arraste e solte aqui" at bounding box center [189, 83] width 358 height 13
type input "C:\fakepath\ORTOPEDISTA.jpeg"
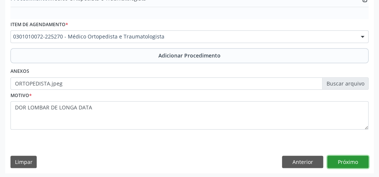
click at [341, 159] on button "Próximo" at bounding box center [347, 162] width 41 height 13
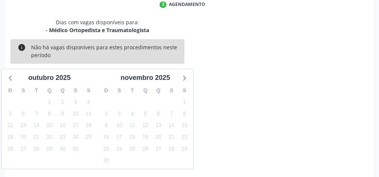
scroll to position [198, 0]
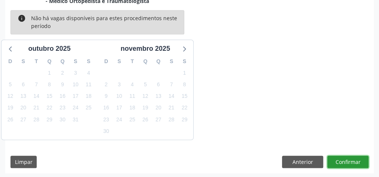
click at [348, 162] on button "Confirmar" at bounding box center [347, 162] width 41 height 13
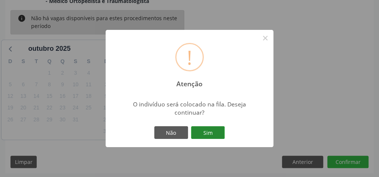
click at [211, 131] on button "Sim" at bounding box center [208, 132] width 34 height 13
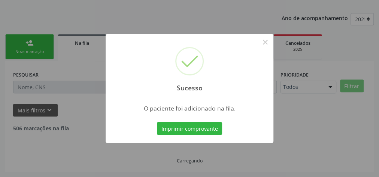
scroll to position [79, 0]
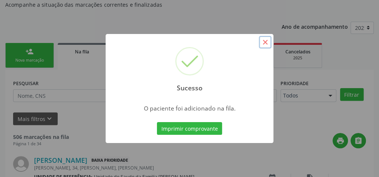
click at [266, 45] on button "×" at bounding box center [265, 42] width 13 height 13
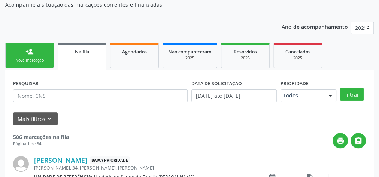
click at [21, 51] on link "person_add Nova marcação" at bounding box center [29, 55] width 49 height 25
